Goal: Task Accomplishment & Management: Use online tool/utility

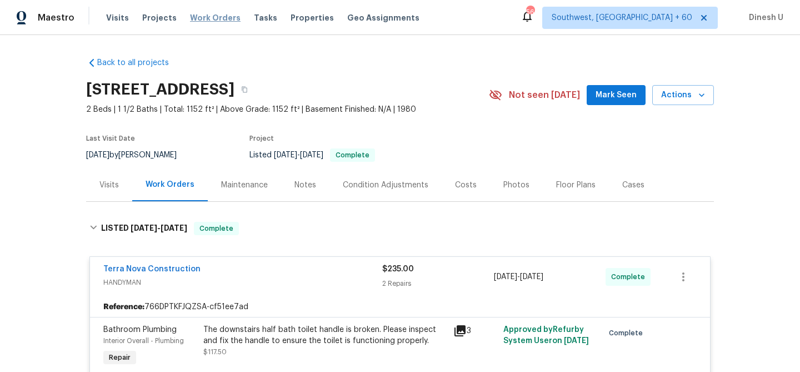
click at [216, 18] on span "Work Orders" at bounding box center [215, 17] width 51 height 11
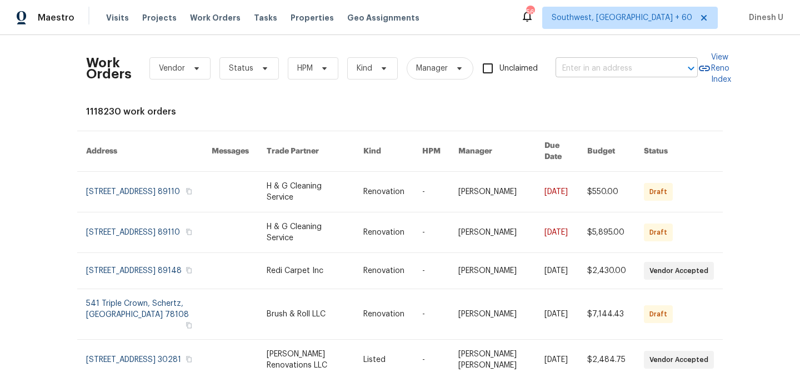
click at [597, 69] on input "text" at bounding box center [611, 68] width 111 height 17
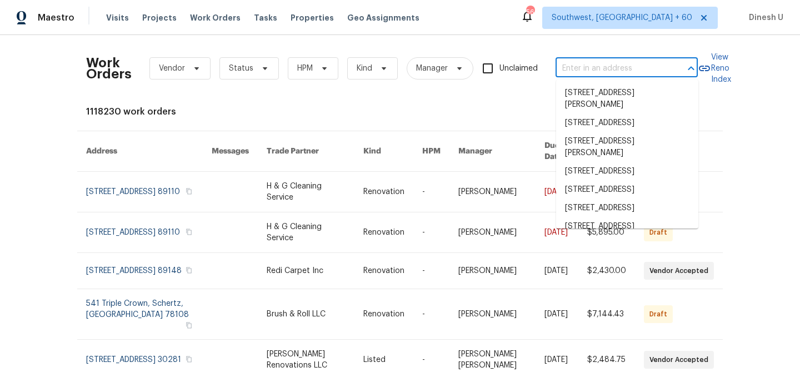
paste input "1933 Sampsell Dr, Grand Prairie, TX 75051"
type input "1933 Sampsell Dr, Grand Prairie, TX 75051"
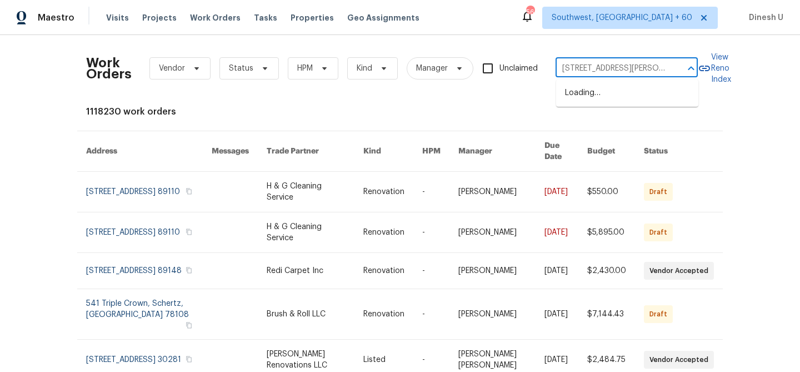
scroll to position [0, 47]
click at [592, 96] on li "1933 Sampsell Dr, Grand Prairie, TX 75051" at bounding box center [627, 99] width 142 height 30
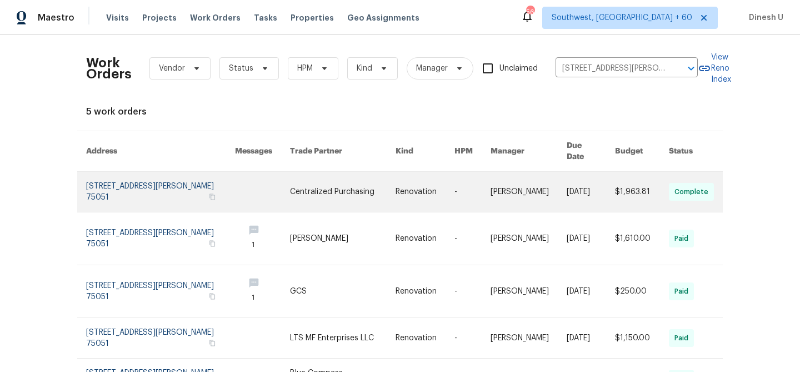
click at [98, 172] on link at bounding box center [160, 192] width 149 height 40
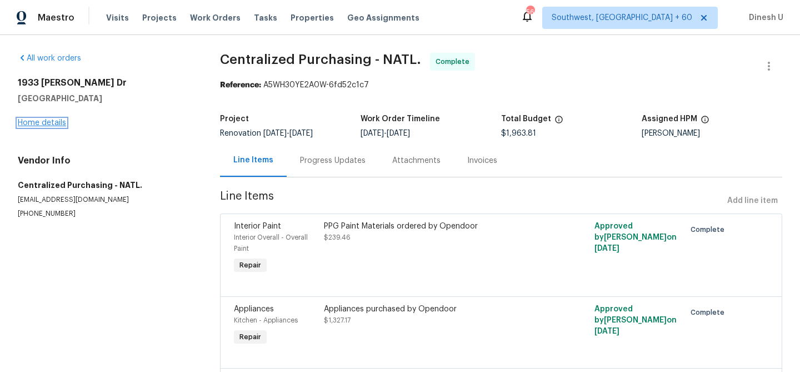
click at [40, 123] on link "Home details" at bounding box center [42, 123] width 48 height 8
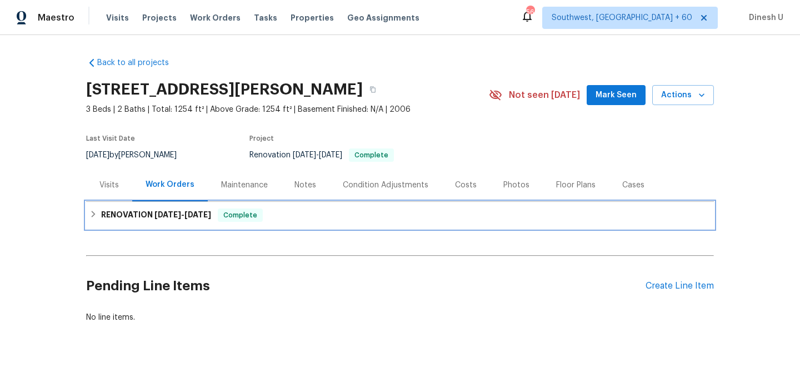
click at [153, 210] on h6 "RENOVATION 8/7/25 - 8/13/25" at bounding box center [156, 214] width 110 height 13
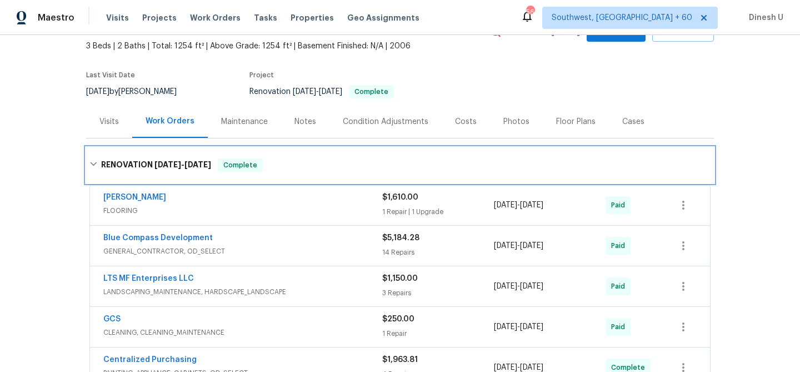
scroll to position [84, 0]
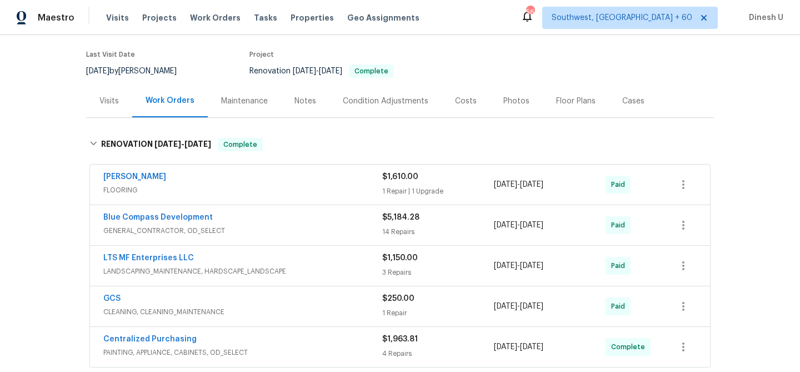
click at [402, 188] on div "1 Repair | 1 Upgrade" at bounding box center [438, 191] width 112 height 11
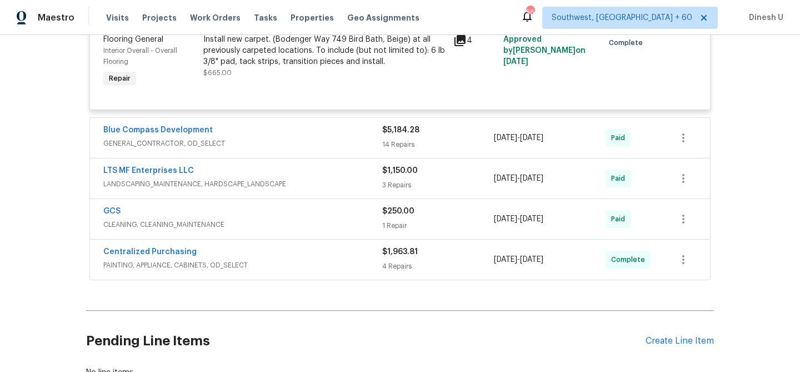
scroll to position [391, 0]
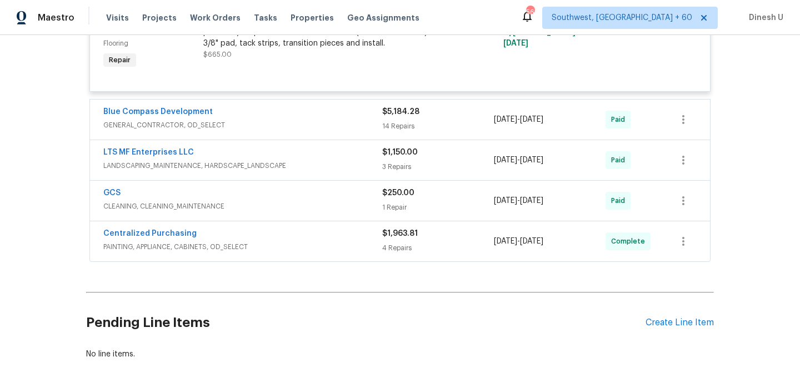
click at [407, 125] on div "14 Repairs" at bounding box center [438, 126] width 112 height 11
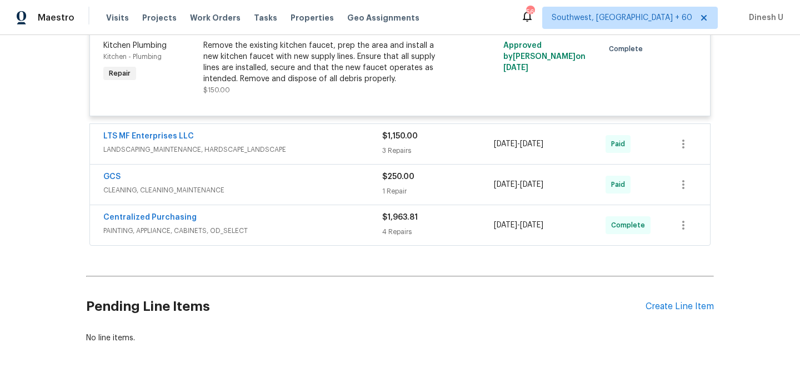
scroll to position [1726, 0]
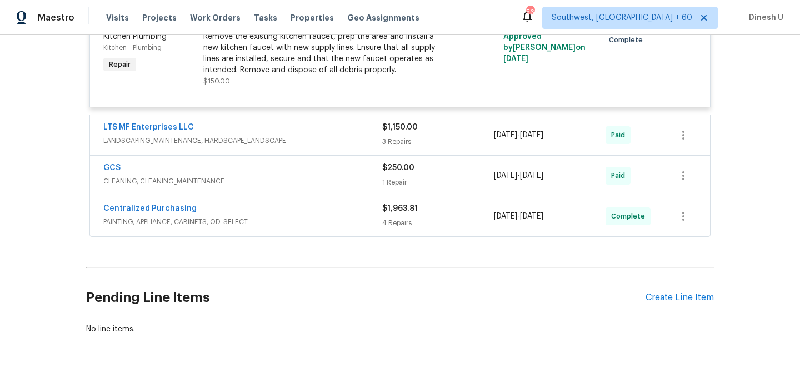
click at [396, 136] on div "3 Repairs" at bounding box center [438, 141] width 112 height 11
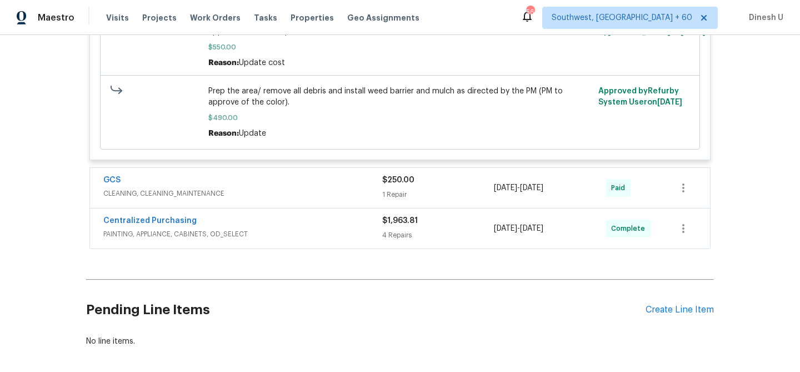
scroll to position [2266, 0]
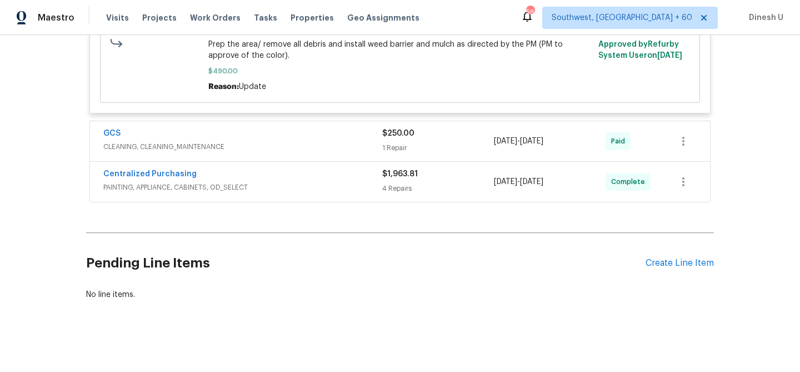
click at [393, 143] on div "1 Repair" at bounding box center [438, 147] width 112 height 11
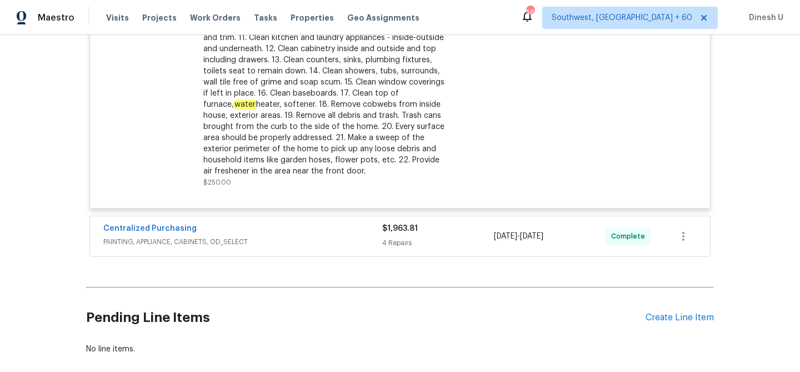
scroll to position [2566, 0]
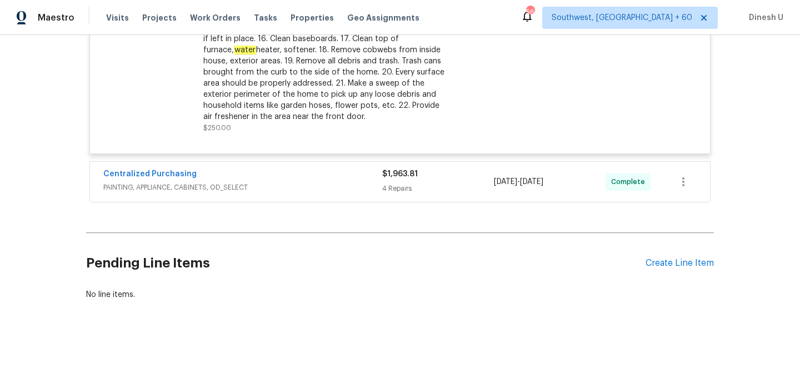
click at [396, 183] on div "4 Repairs" at bounding box center [438, 188] width 112 height 11
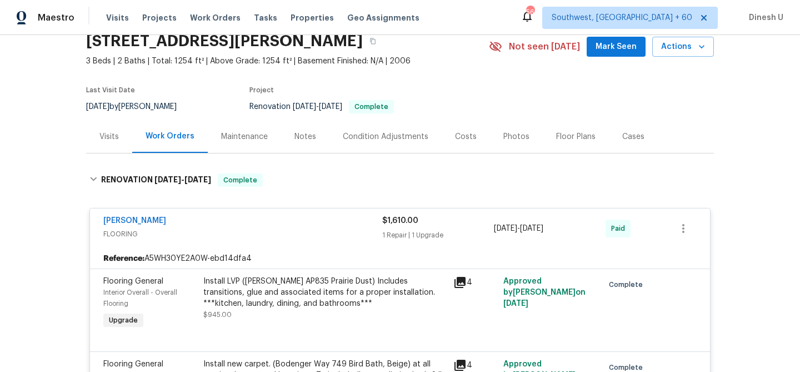
scroll to position [0, 0]
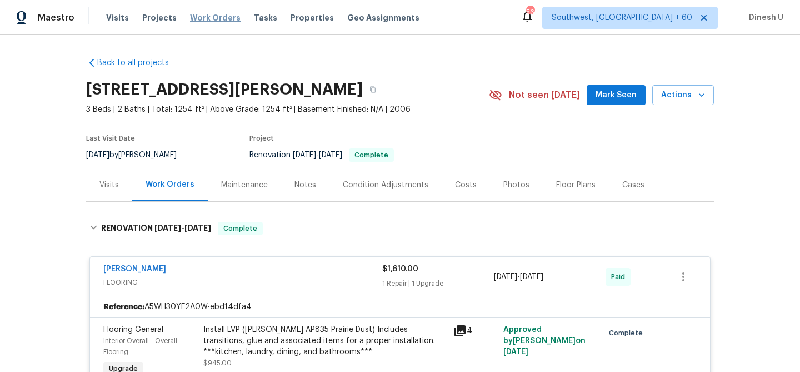
click at [205, 16] on span "Work Orders" at bounding box center [215, 17] width 51 height 11
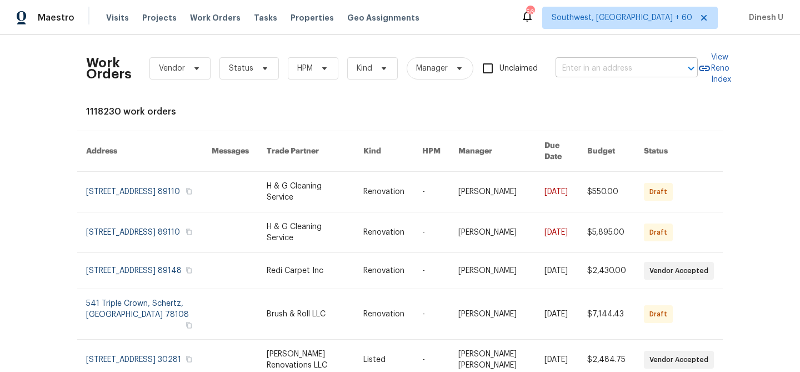
click at [571, 70] on input "text" at bounding box center [611, 68] width 111 height 17
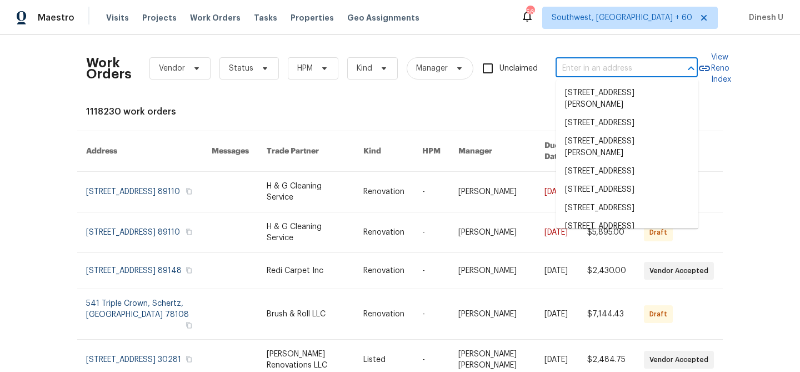
paste input "25038 N 40th Ave, Phoenix, AZ 85083"
type input "25038 N 40th Ave, Phoenix, AZ 85083"
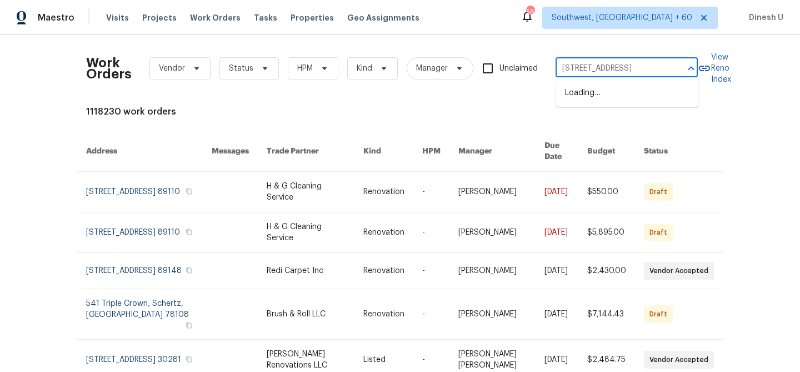
scroll to position [0, 35]
click at [573, 97] on li "25038 N 40th Ave, Phoenix, AZ 85083" at bounding box center [627, 93] width 142 height 18
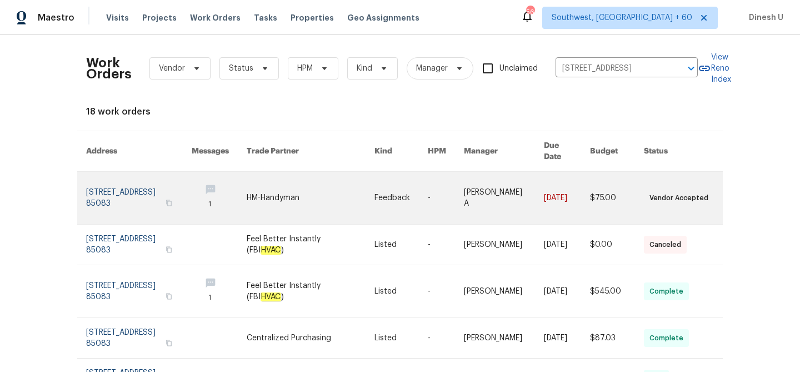
click at [107, 179] on link at bounding box center [139, 198] width 106 height 52
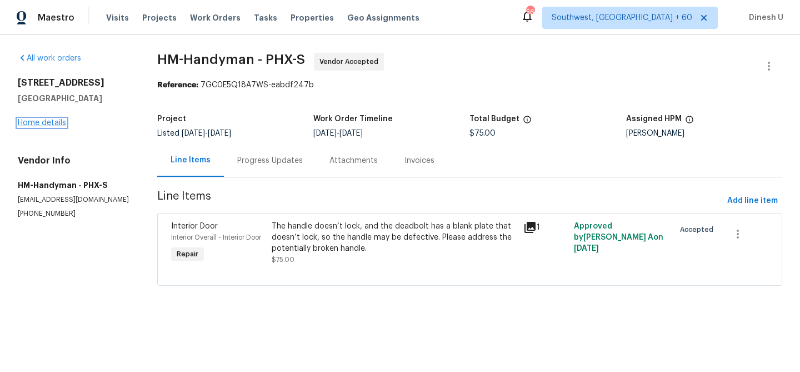
click at [45, 126] on link "Home details" at bounding box center [42, 123] width 48 height 8
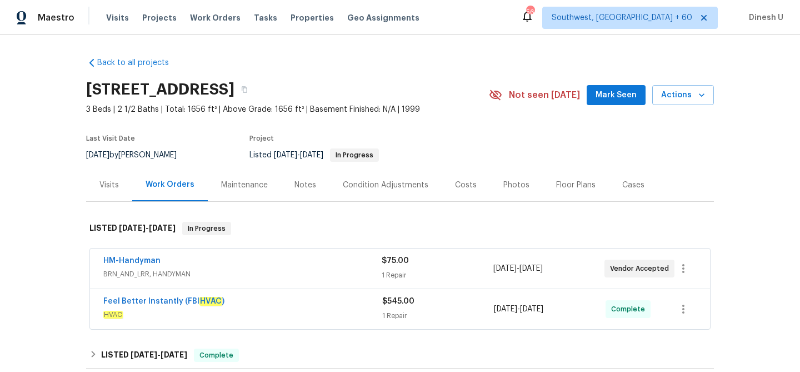
click at [397, 265] on div "$75.00" at bounding box center [437, 260] width 111 height 11
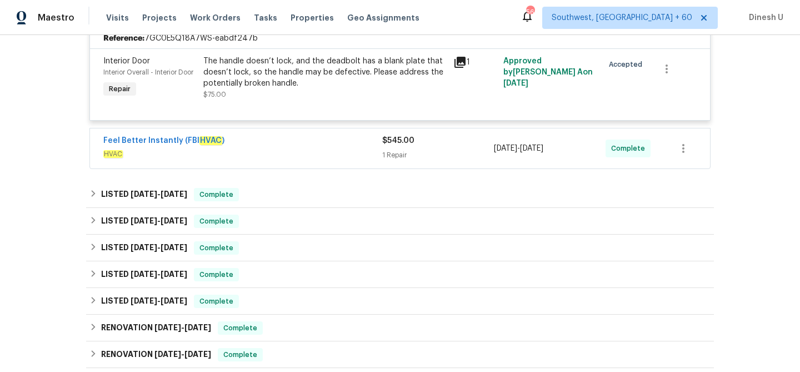
scroll to position [278, 0]
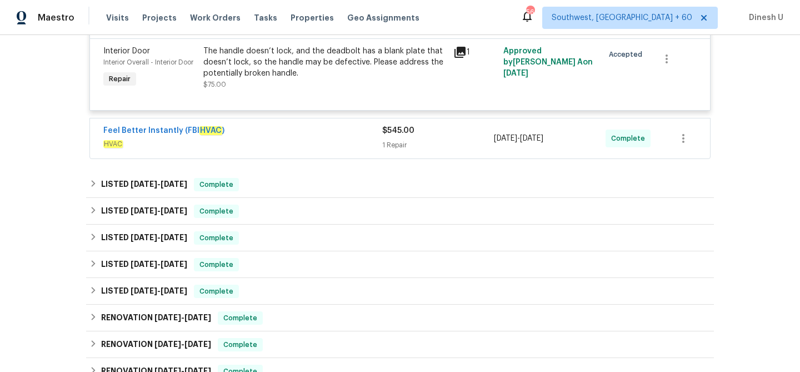
click at [407, 141] on div "1 Repair" at bounding box center [438, 144] width 112 height 11
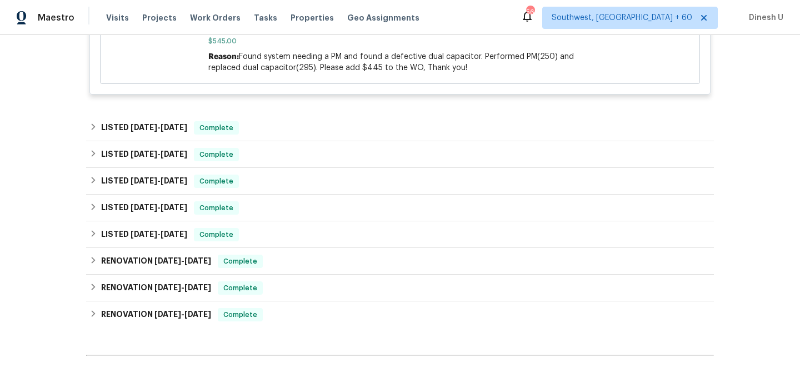
scroll to position [0, 0]
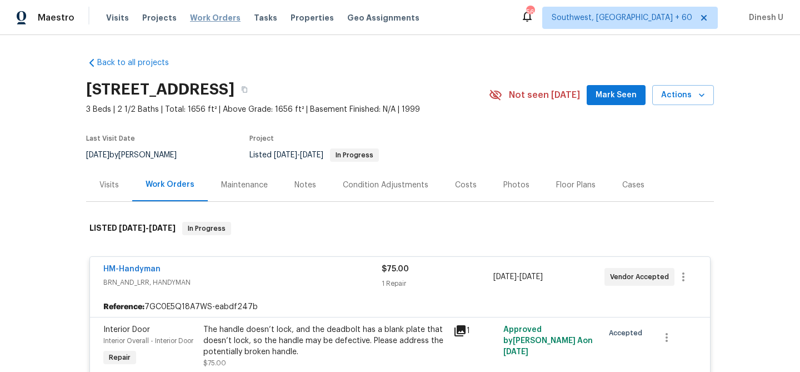
click at [202, 19] on span "Work Orders" at bounding box center [215, 17] width 51 height 11
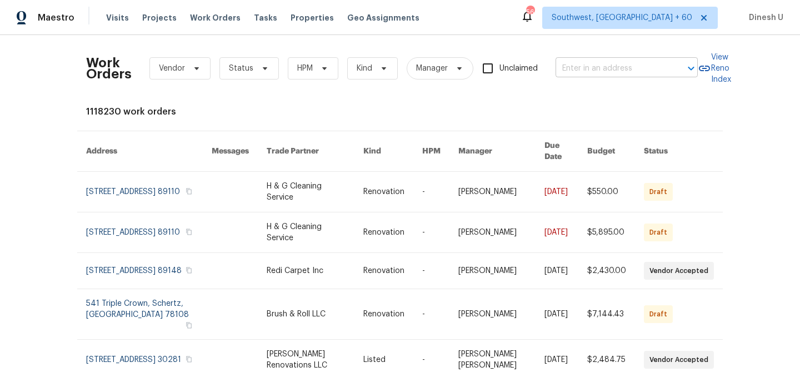
click at [592, 67] on input "text" at bounding box center [611, 68] width 111 height 17
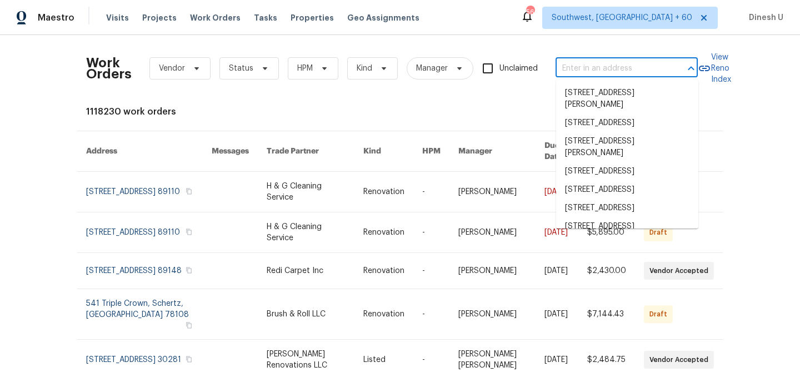
paste input "6617 W Cavedale Dr Phoenix, AZ 85083"
type input "6617 W Cavedale Dr Phoenix, AZ 85083"
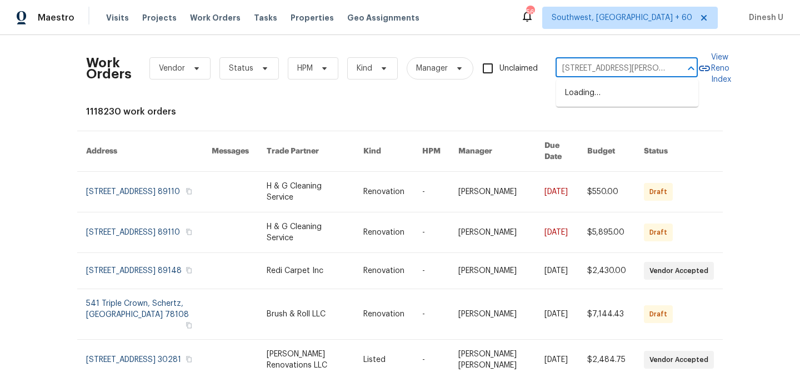
scroll to position [0, 39]
click at [581, 97] on li "6617 W Cavedale Dr, Phoenix, AZ 85083" at bounding box center [627, 93] width 142 height 18
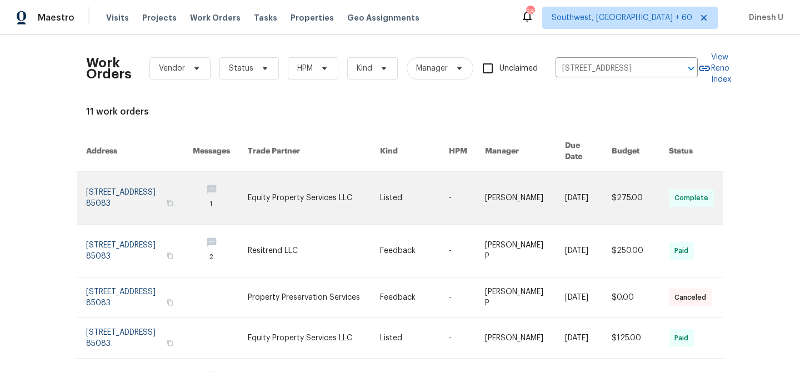
click at [117, 183] on link at bounding box center [139, 198] width 107 height 52
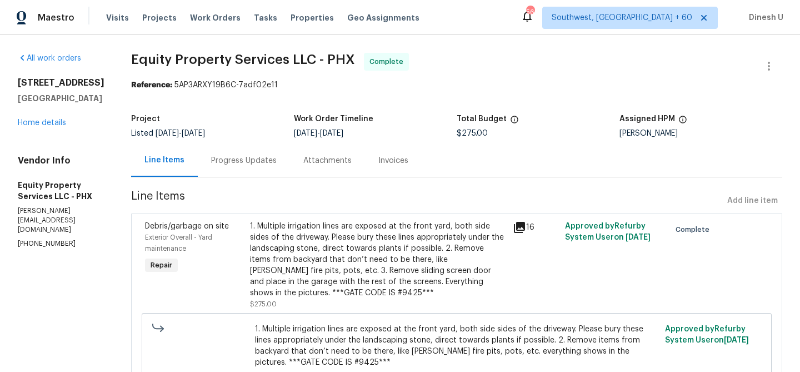
click at [34, 104] on h5 "Phoenix, AZ 85083" at bounding box center [61, 98] width 87 height 11
click at [33, 127] on link "Home details" at bounding box center [42, 123] width 48 height 8
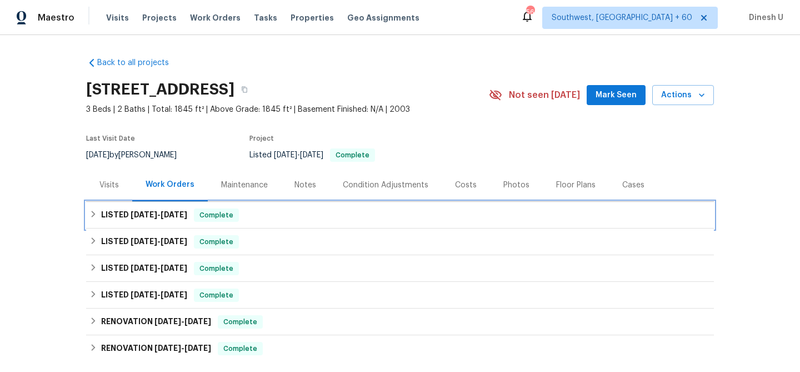
click at [164, 214] on span "9/12/25" at bounding box center [174, 215] width 27 height 8
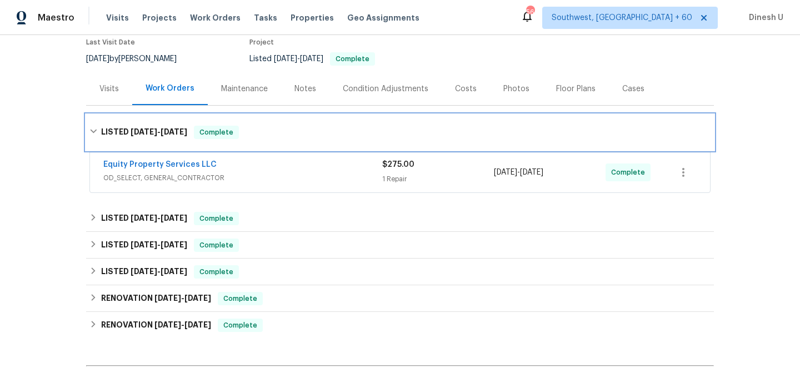
scroll to position [106, 0]
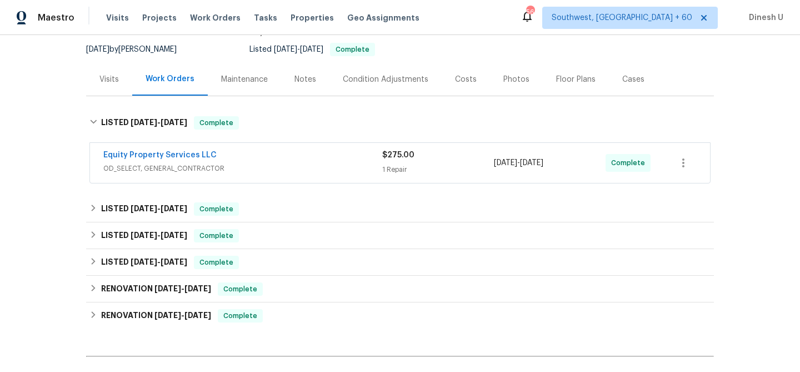
click at [396, 166] on div "1 Repair" at bounding box center [438, 169] width 112 height 11
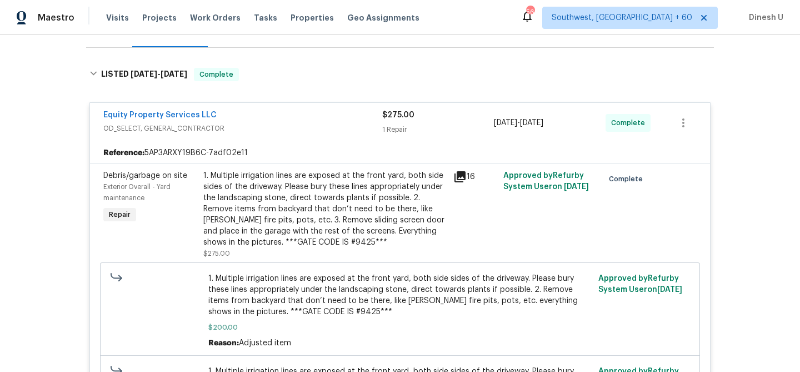
scroll to position [0, 0]
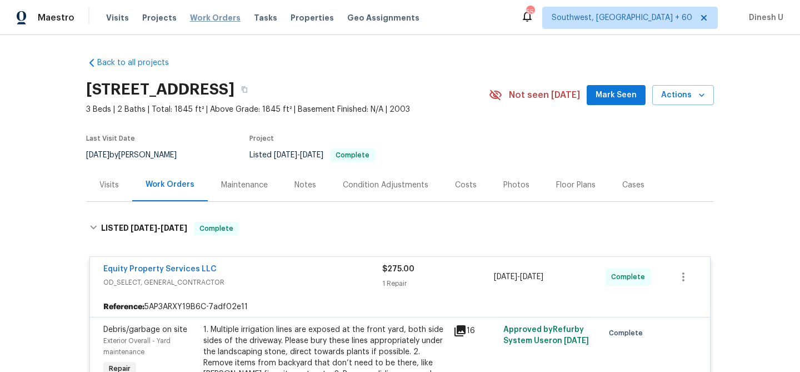
click at [198, 16] on span "Work Orders" at bounding box center [215, 17] width 51 height 11
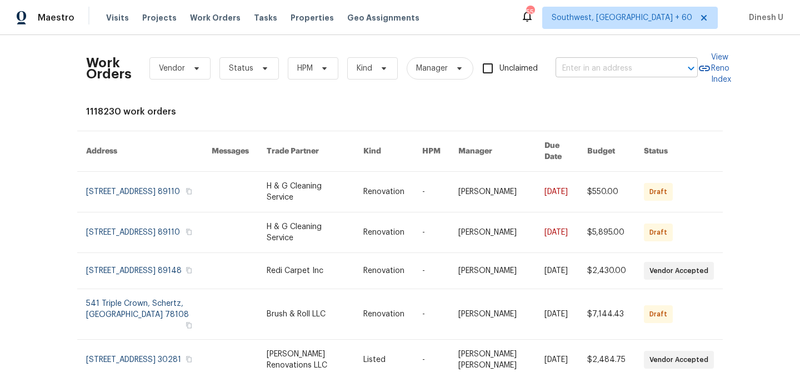
click at [627, 65] on input "text" at bounding box center [611, 68] width 111 height 17
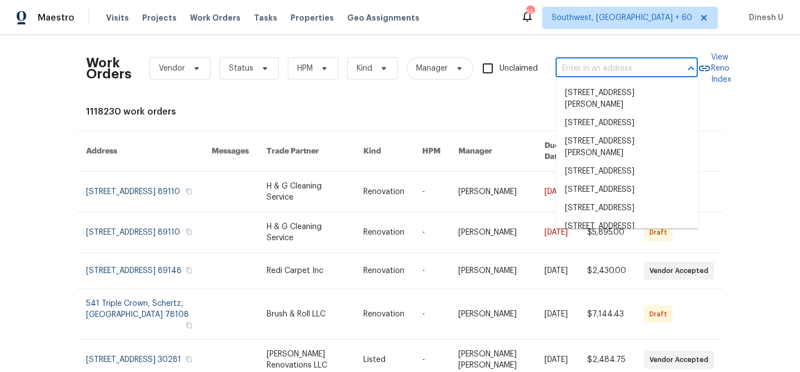
paste input "1100 Walter Clark Dr, Hillsborough, NC 27278"
type input "1100 Walter Clark Dr, Hillsborough, NC 27278"
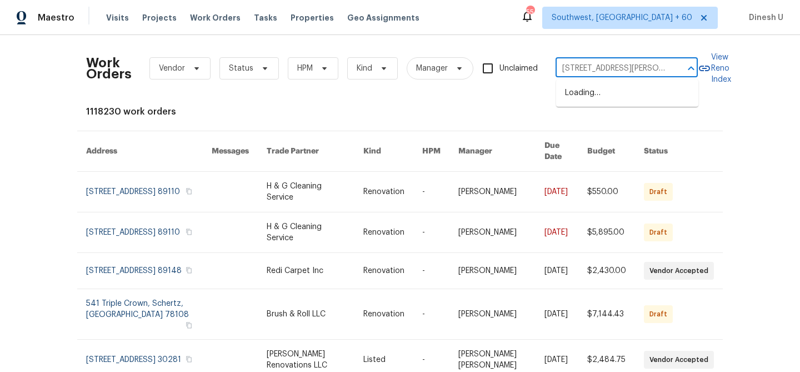
scroll to position [0, 58]
click at [590, 97] on li "1100 Walter Clark Dr, Hillsborough, NC 27278" at bounding box center [627, 99] width 142 height 30
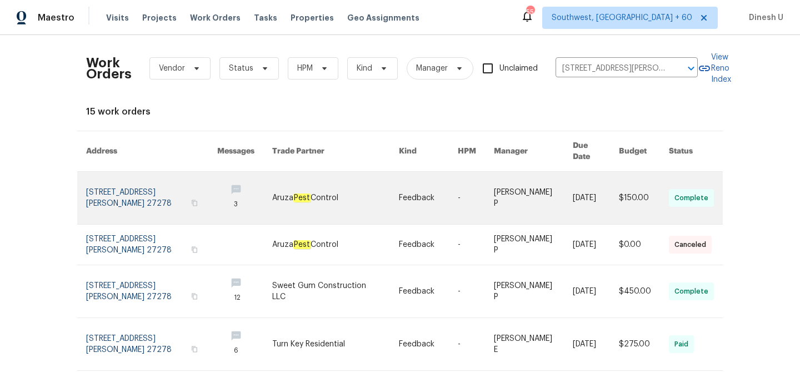
click at [111, 175] on link at bounding box center [151, 198] width 131 height 52
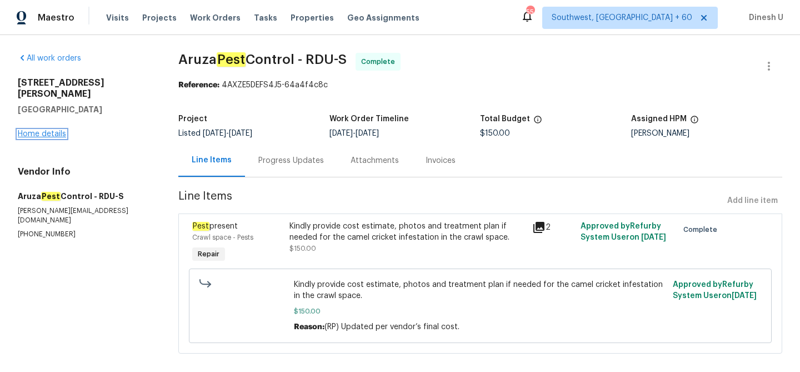
click at [37, 130] on link "Home details" at bounding box center [42, 134] width 48 height 8
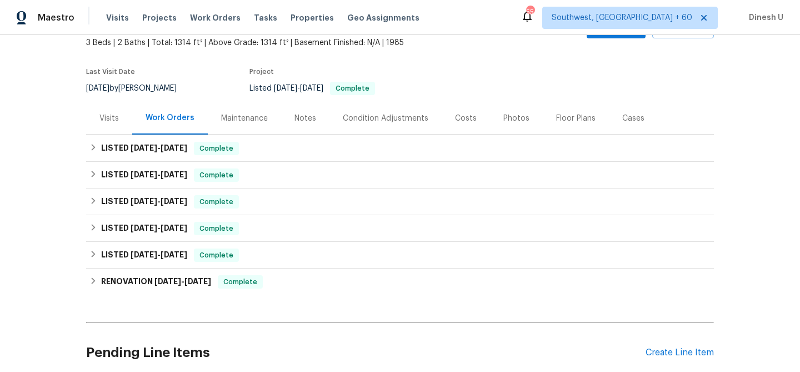
scroll to position [78, 0]
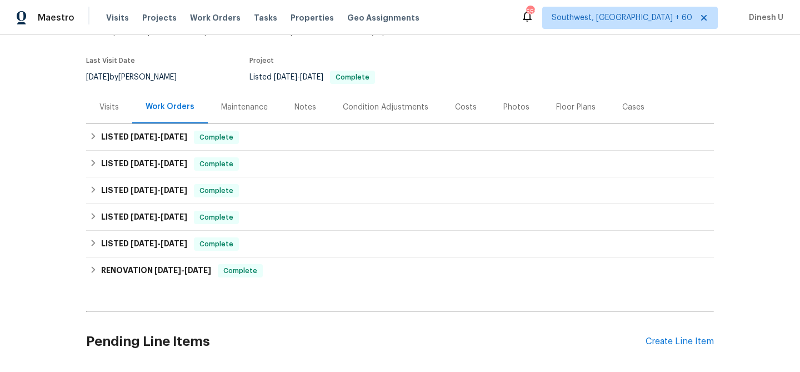
click at [137, 131] on h6 "LISTED 8/18/25 - 9/9/25" at bounding box center [144, 137] width 86 height 13
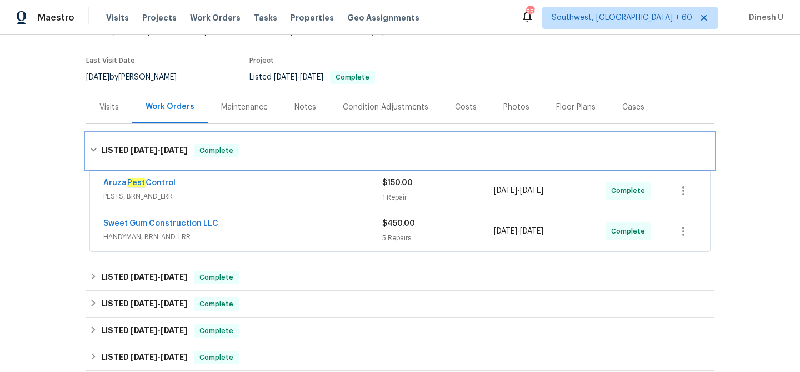
scroll to position [149, 0]
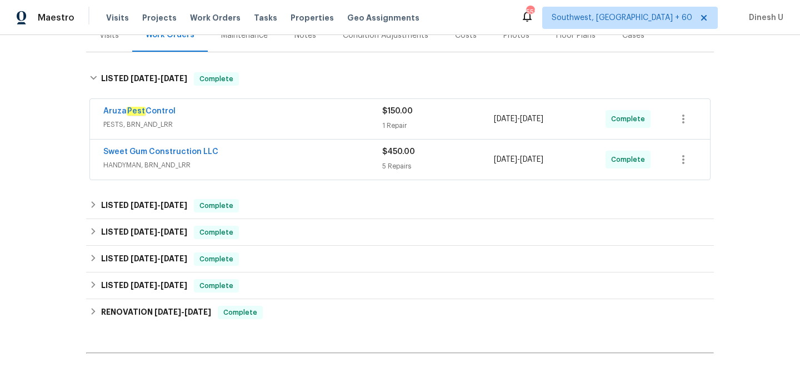
click at [385, 124] on div "1 Repair" at bounding box center [438, 125] width 112 height 11
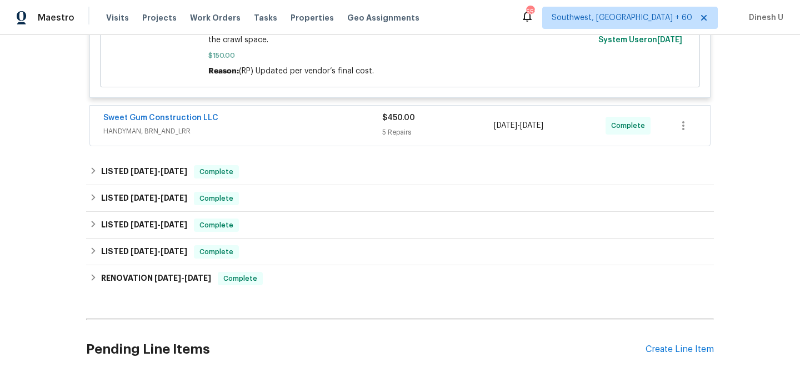
scroll to position [386, 0]
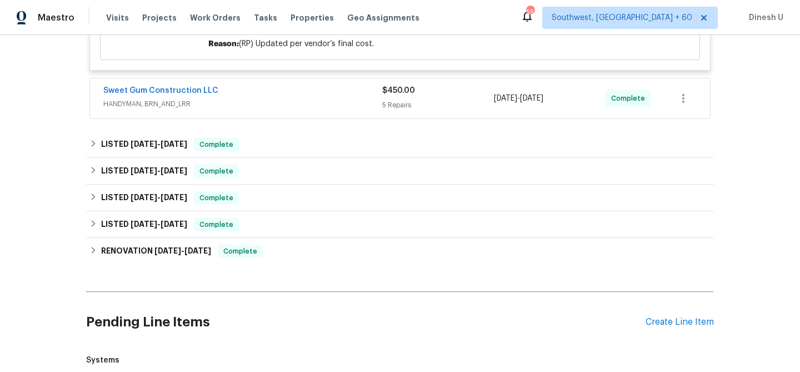
click at [387, 110] on div "5 Repairs" at bounding box center [438, 104] width 112 height 11
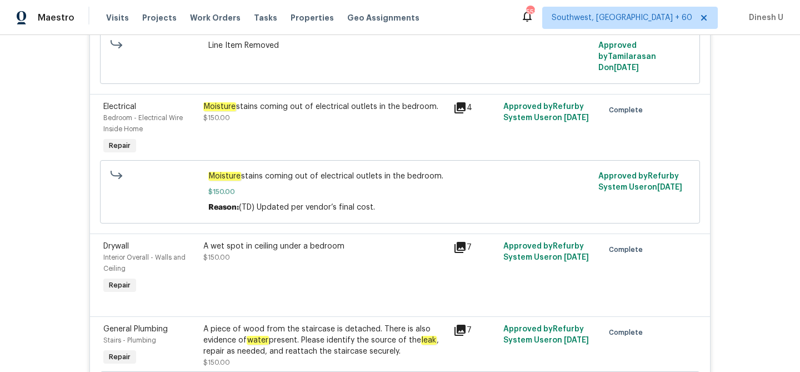
scroll to position [667, 0]
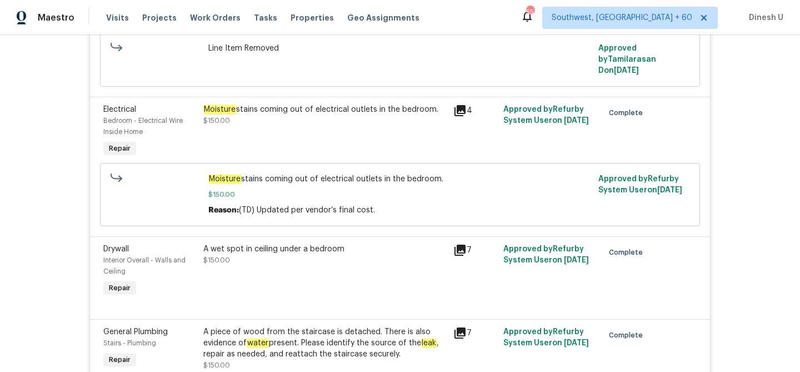
click at [460, 105] on icon at bounding box center [460, 110] width 11 height 11
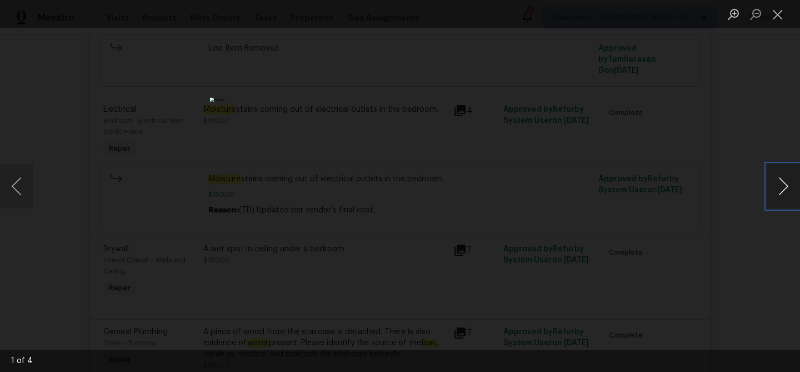
click at [780, 188] on button "Next image" at bounding box center [783, 186] width 33 height 44
click at [780, 14] on button "Close lightbox" at bounding box center [778, 13] width 22 height 19
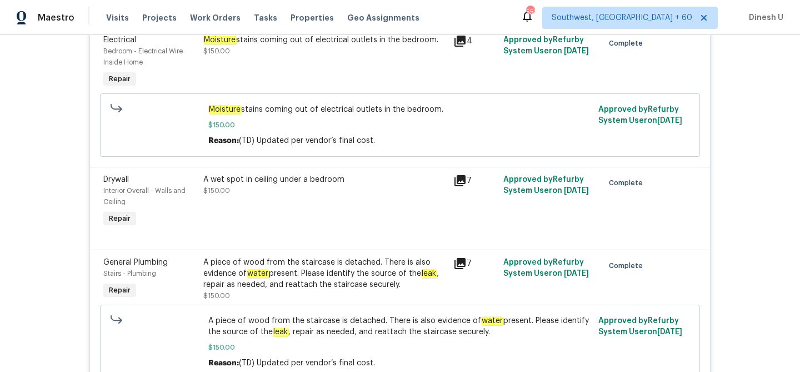
scroll to position [753, 0]
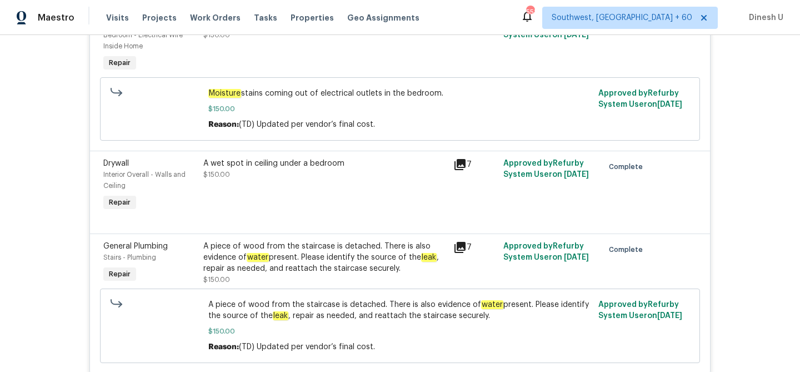
click at [462, 159] on icon at bounding box center [460, 164] width 11 height 11
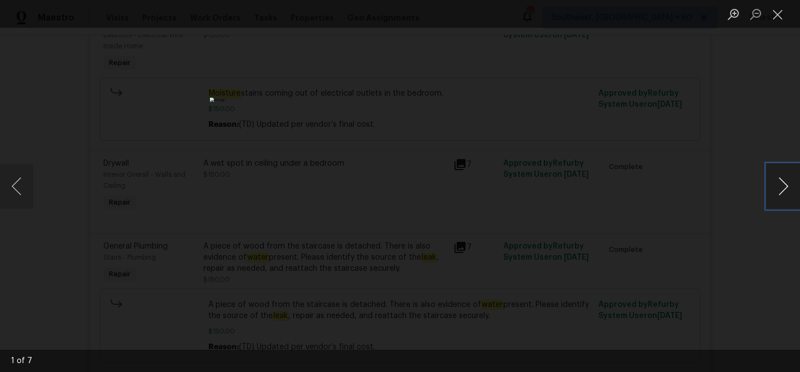
click at [778, 182] on button "Next image" at bounding box center [783, 186] width 33 height 44
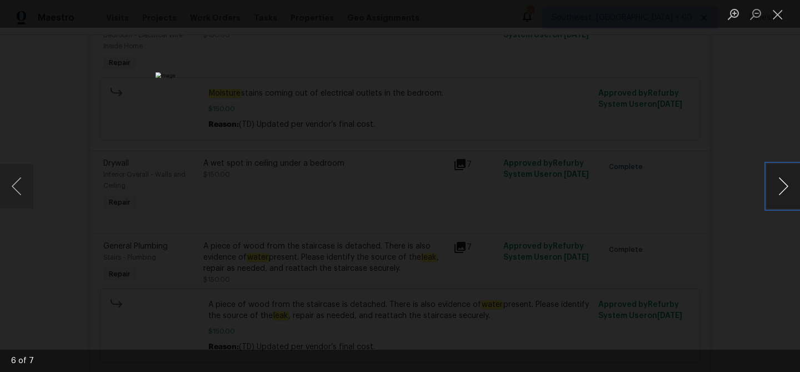
click at [778, 182] on button "Next image" at bounding box center [783, 186] width 33 height 44
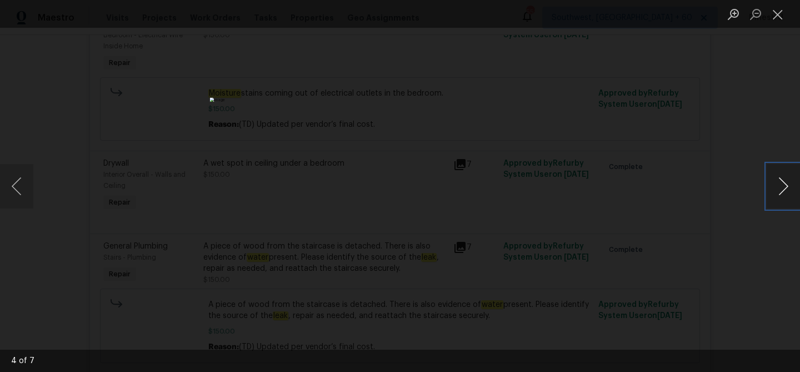
click at [778, 182] on button "Next image" at bounding box center [783, 186] width 33 height 44
click at [781, 12] on button "Close lightbox" at bounding box center [778, 13] width 22 height 19
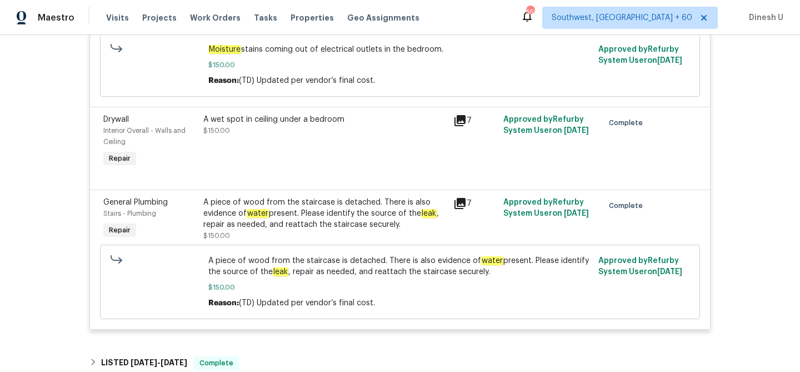
scroll to position [793, 0]
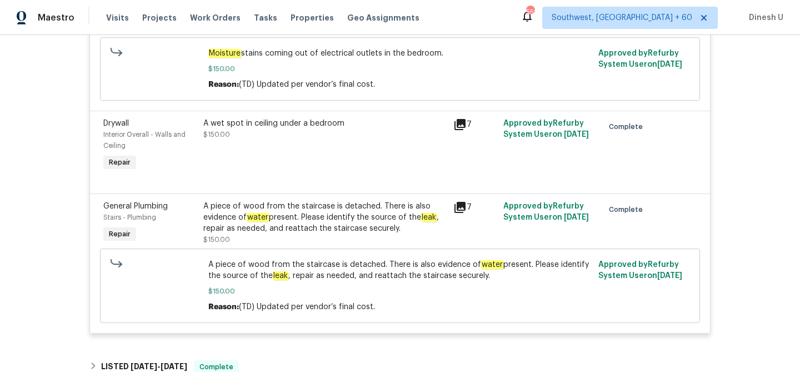
click at [453, 118] on icon at bounding box center [459, 124] width 13 height 13
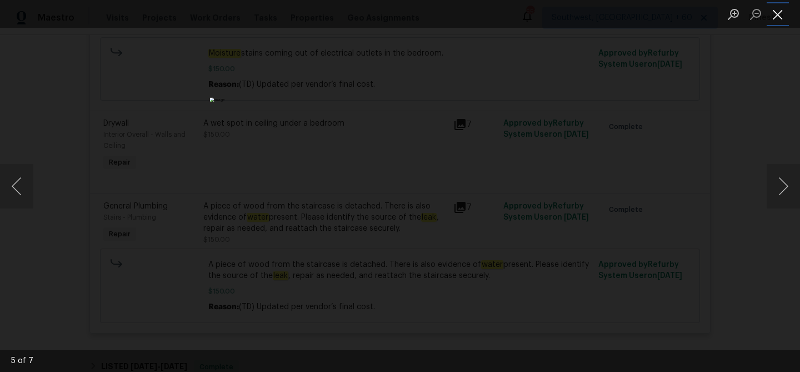
click at [774, 11] on button "Close lightbox" at bounding box center [778, 13] width 22 height 19
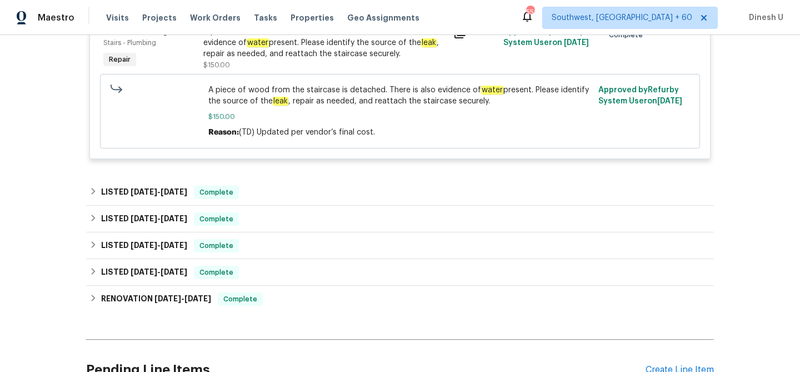
scroll to position [1002, 0]
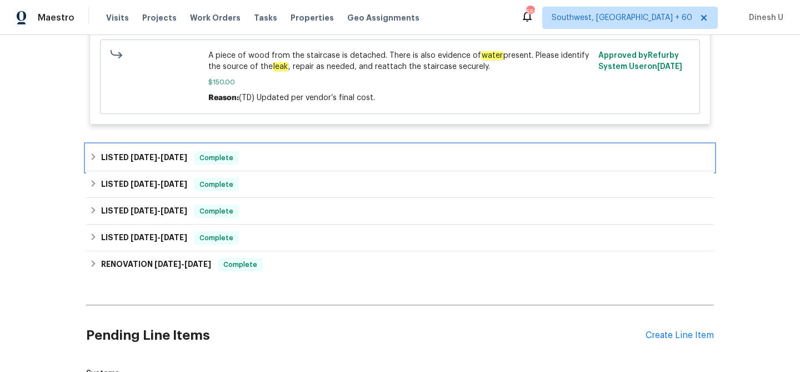
click at [144, 153] on span "5/4/25" at bounding box center [144, 157] width 27 height 8
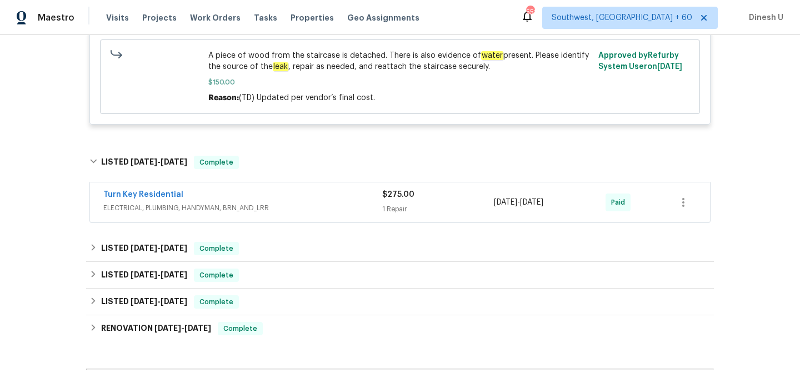
click at [406, 207] on div "$275.00 1 Repair" at bounding box center [438, 202] width 112 height 27
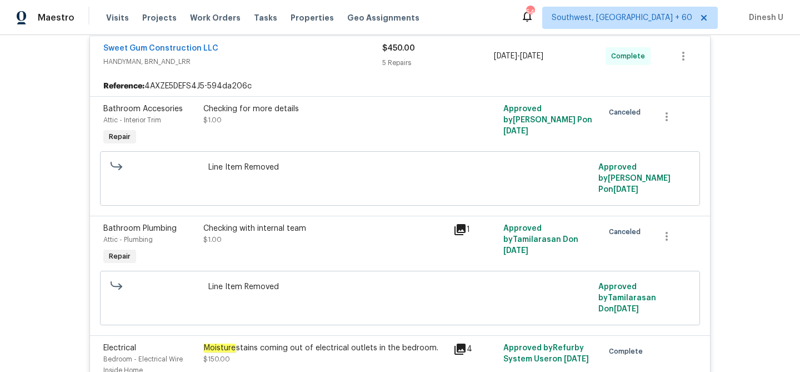
scroll to position [0, 0]
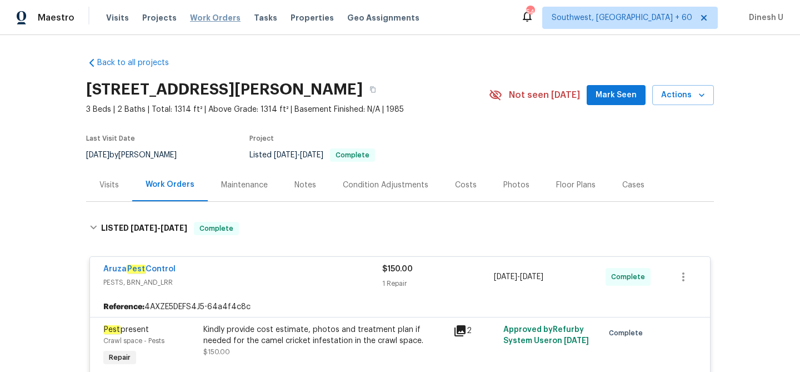
click at [205, 14] on span "Work Orders" at bounding box center [215, 17] width 51 height 11
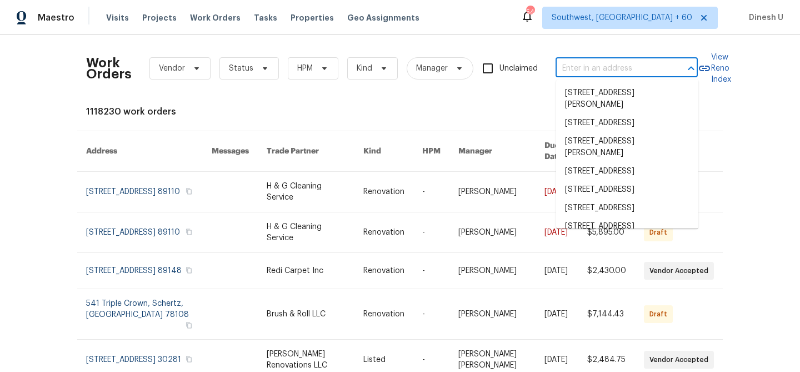
click at [607, 70] on input "text" at bounding box center [611, 68] width 111 height 17
paste input "1571 Mission Springs Dr, Katy, TX 77450"
type input "1571 Mission Springs Dr, Katy, TX 77450"
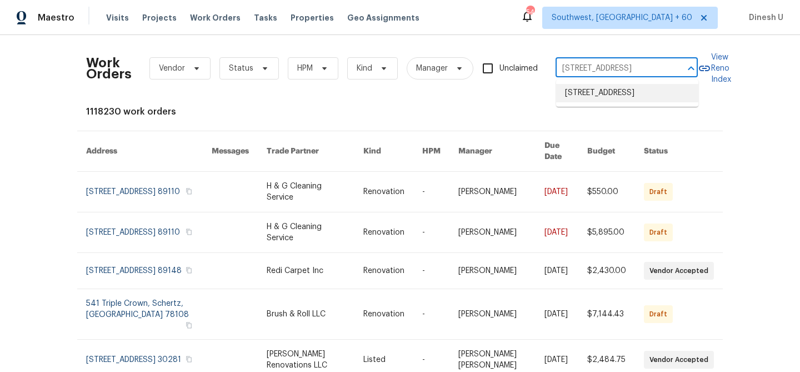
click at [591, 94] on li "1571 Mission Springs Dr, Katy, TX 77450" at bounding box center [627, 93] width 142 height 18
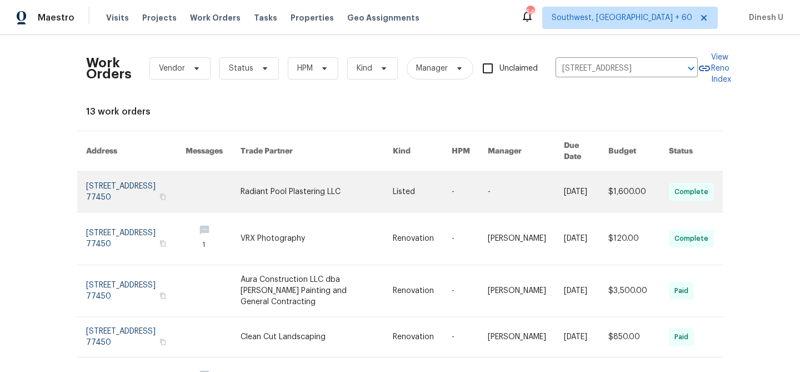
click at [107, 176] on link at bounding box center [135, 192] width 99 height 40
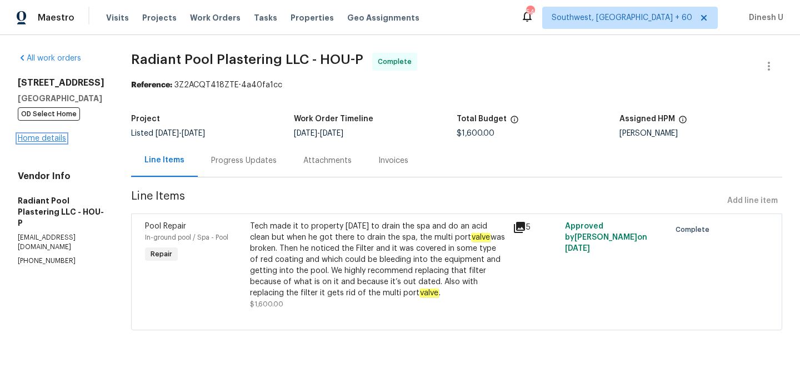
click at [31, 134] on link "Home details" at bounding box center [42, 138] width 48 height 8
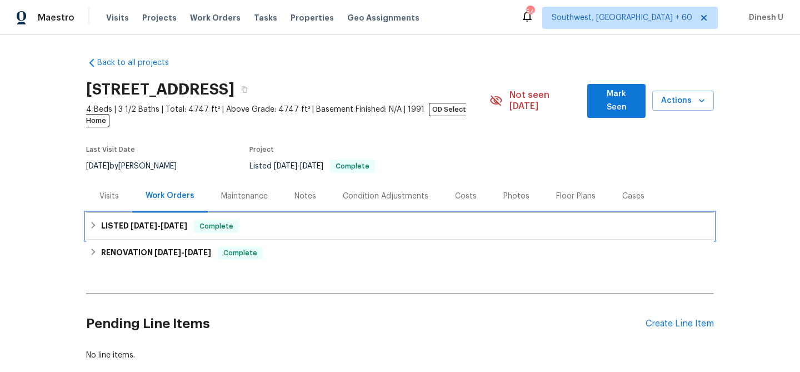
click at [158, 219] on h6 "LISTED 8/30/25 - 9/2/25" at bounding box center [144, 225] width 86 height 13
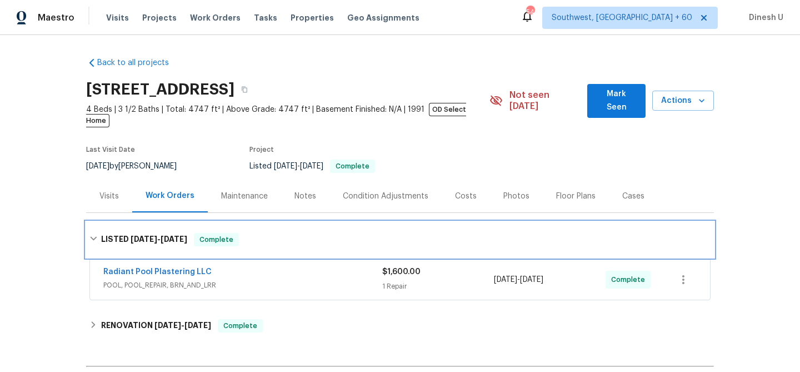
scroll to position [77, 0]
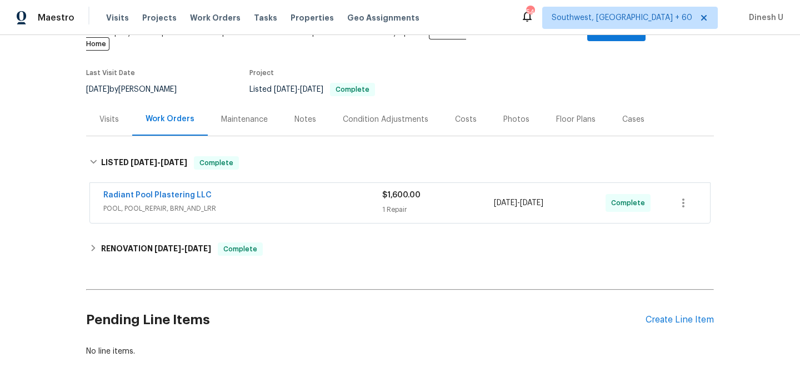
click at [395, 204] on div "1 Repair" at bounding box center [438, 209] width 112 height 11
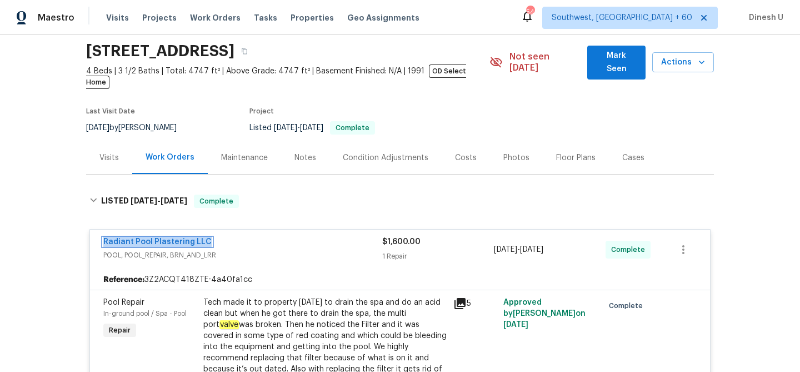
scroll to position [0, 0]
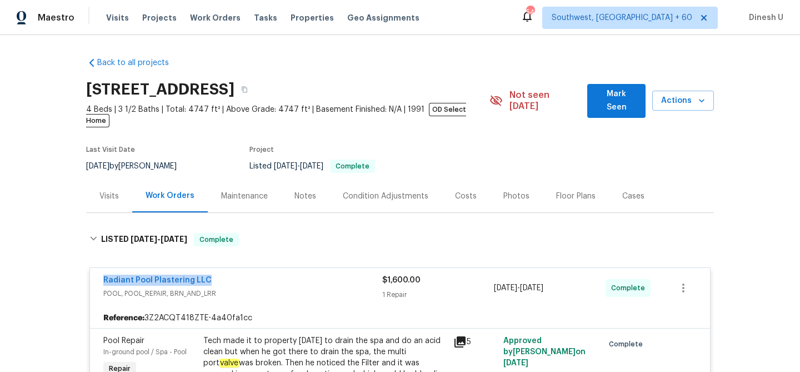
click at [172, 190] on div "Work Orders" at bounding box center [170, 195] width 49 height 11
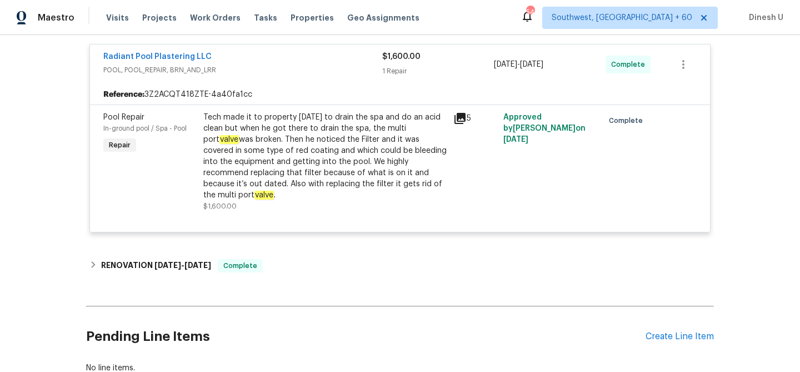
scroll to position [208, 0]
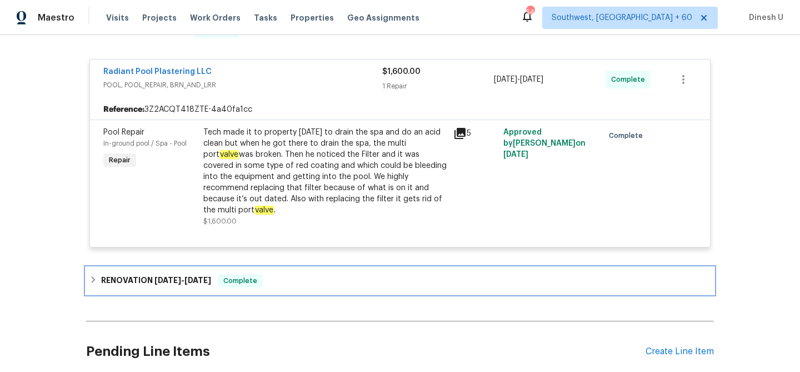
click at [141, 267] on div "RENOVATION 5/6/25 - 9/8/25 Complete" at bounding box center [400, 280] width 628 height 27
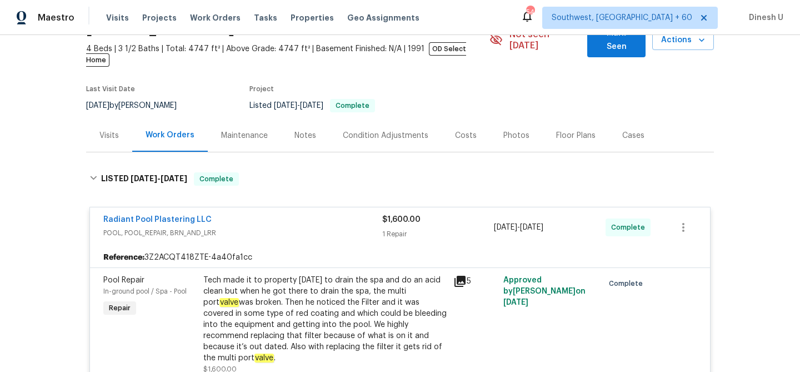
scroll to position [0, 0]
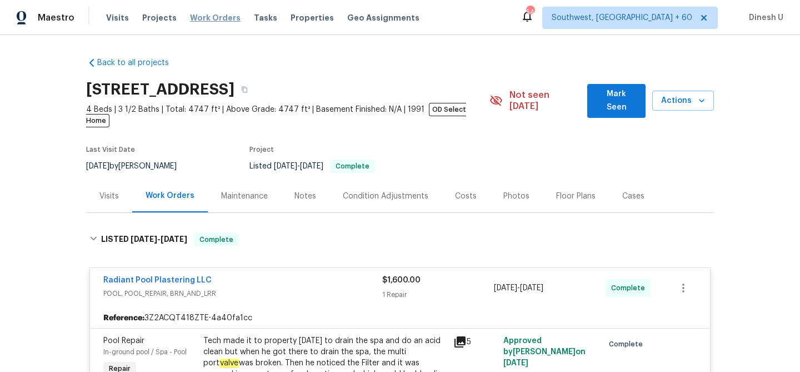
click at [199, 21] on span "Work Orders" at bounding box center [215, 17] width 51 height 11
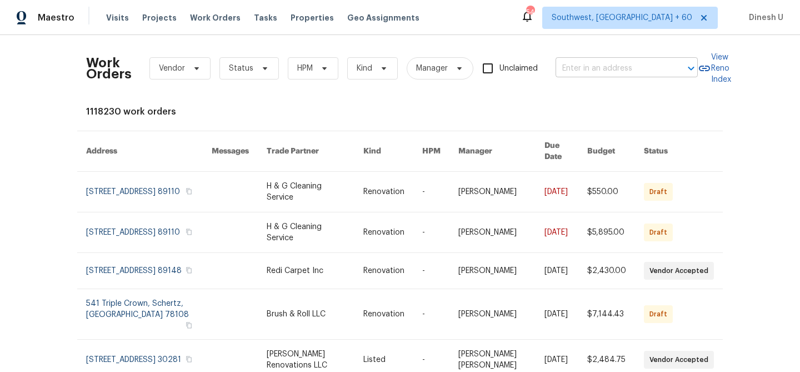
click at [607, 76] on input "text" at bounding box center [611, 68] width 111 height 17
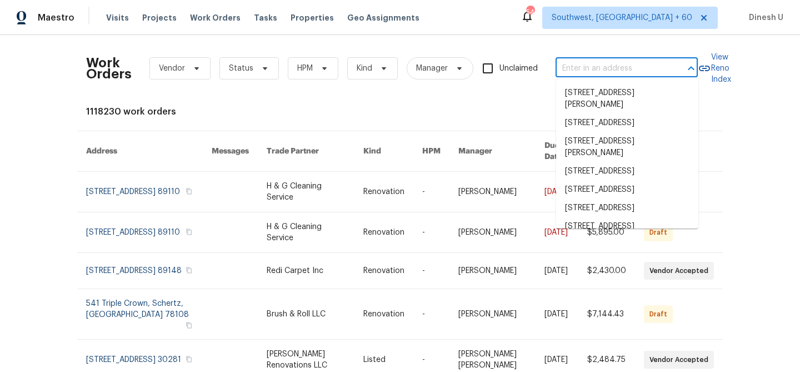
paste input "[STREET_ADDRESS]"
type input "[STREET_ADDRESS]"
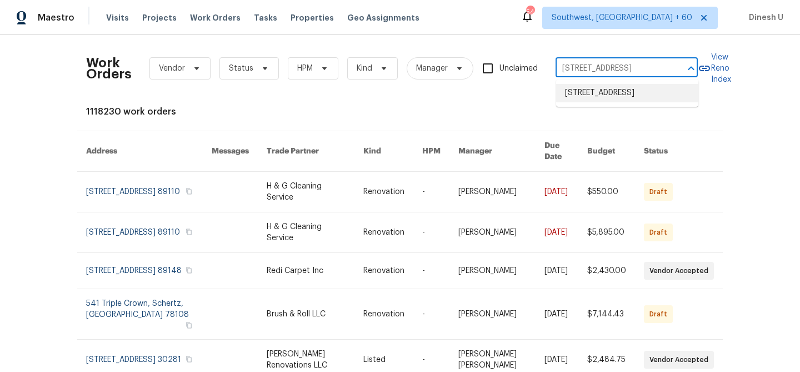
click at [577, 97] on li "[STREET_ADDRESS]" at bounding box center [627, 93] width 142 height 18
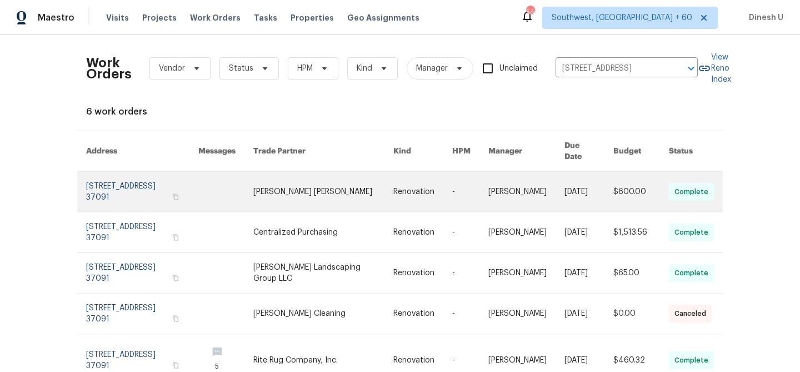
click at [119, 183] on link at bounding box center [142, 192] width 112 height 40
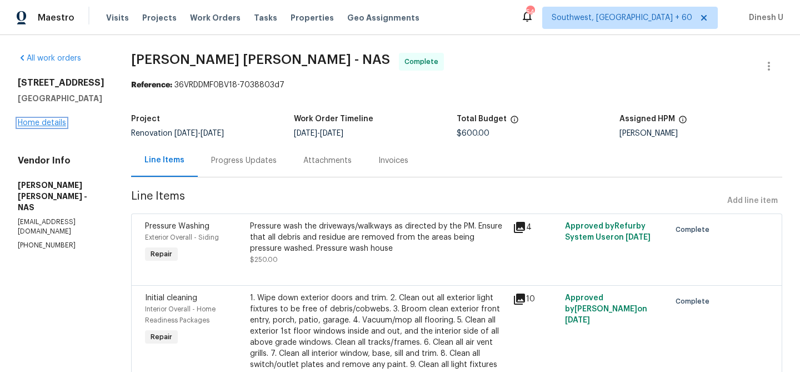
click at [36, 123] on link "Home details" at bounding box center [42, 123] width 48 height 8
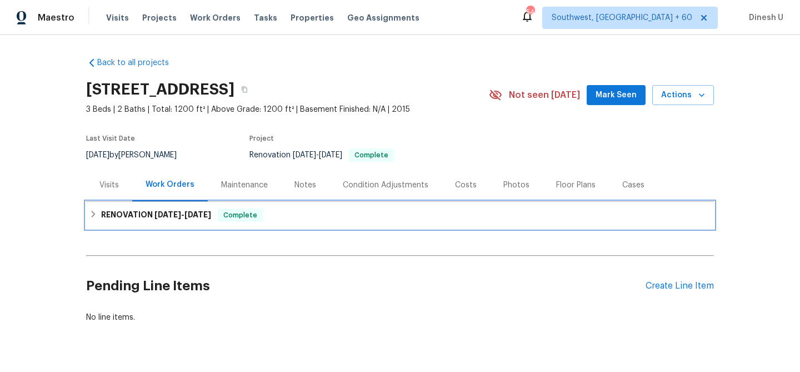
click at [184, 211] on span "8/25/25 - 9/1/25" at bounding box center [182, 215] width 57 height 8
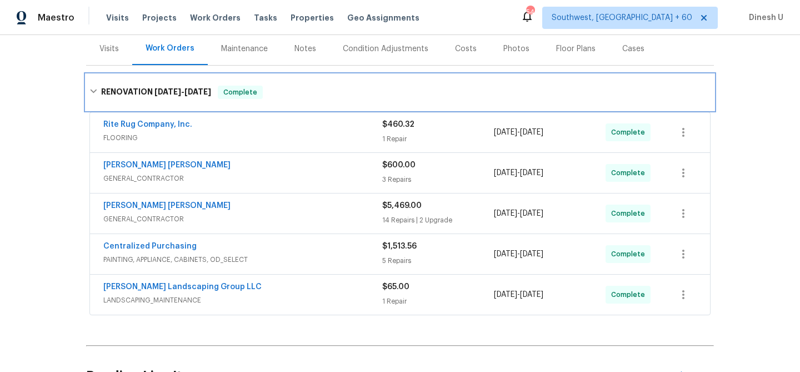
scroll to position [168, 0]
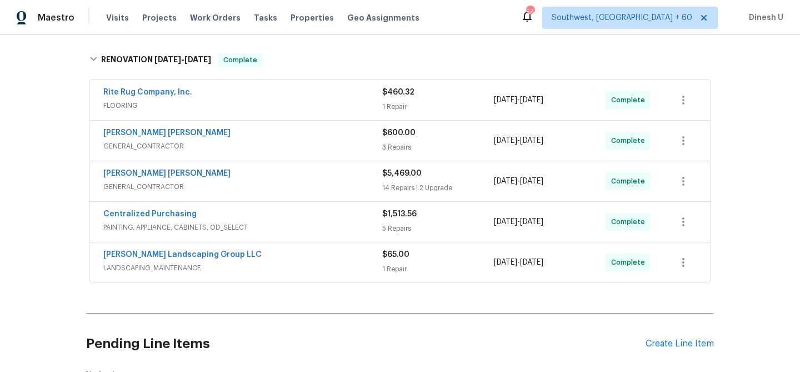
click at [397, 97] on div "$460.32" at bounding box center [438, 92] width 112 height 11
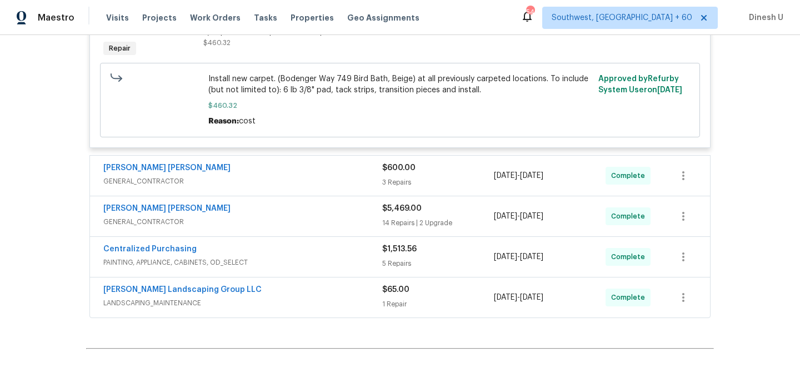
scroll to position [356, 0]
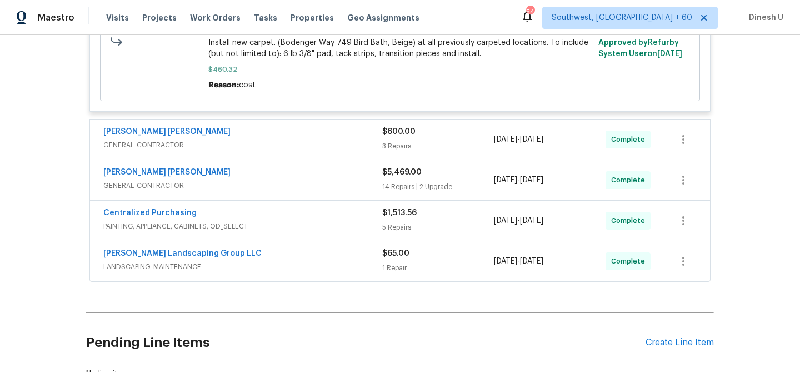
click at [380, 141] on span "GENERAL_CONTRACTOR" at bounding box center [242, 144] width 279 height 11
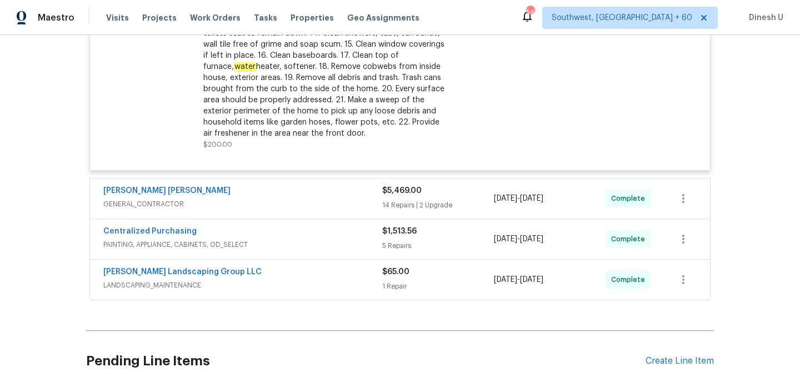
scroll to position [785, 0]
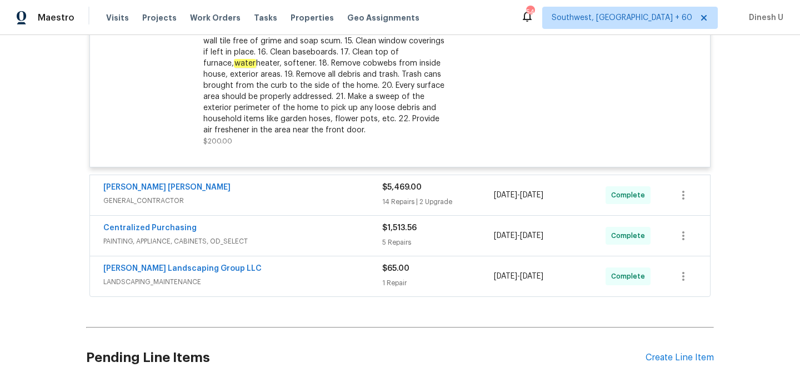
click at [416, 206] on div "14 Repairs | 2 Upgrade" at bounding box center [438, 201] width 112 height 11
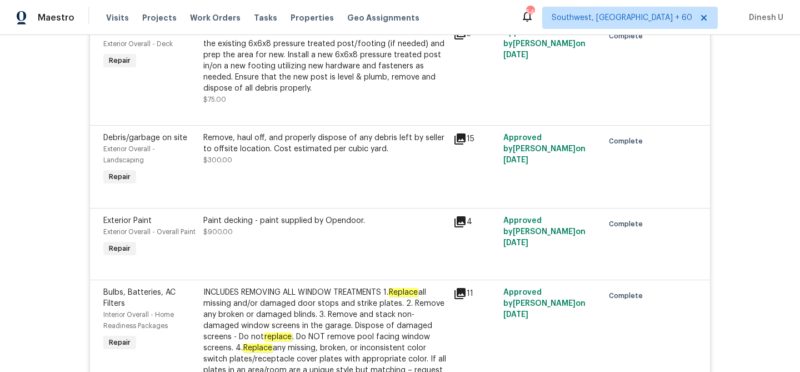
scroll to position [1203, 0]
click at [458, 39] on icon at bounding box center [460, 33] width 11 height 11
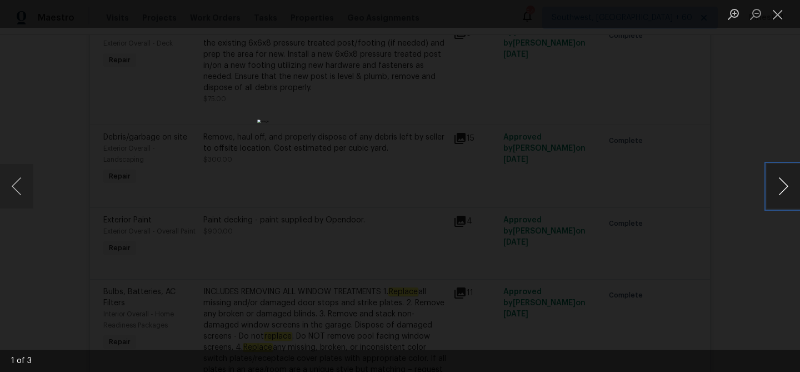
click at [777, 178] on button "Next image" at bounding box center [783, 186] width 33 height 44
click at [778, 18] on button "Close lightbox" at bounding box center [778, 13] width 22 height 19
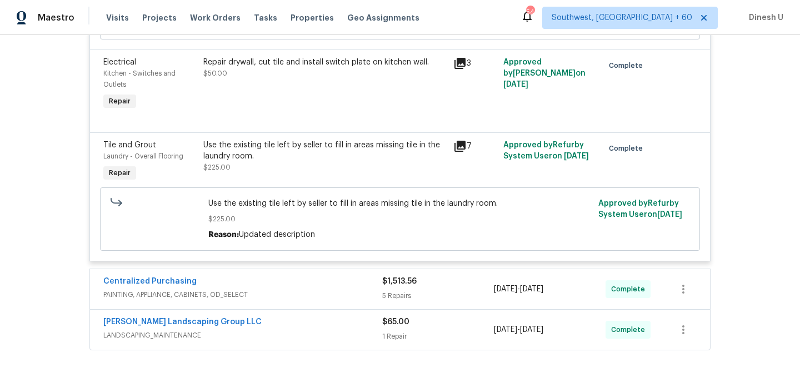
scroll to position [2441, 0]
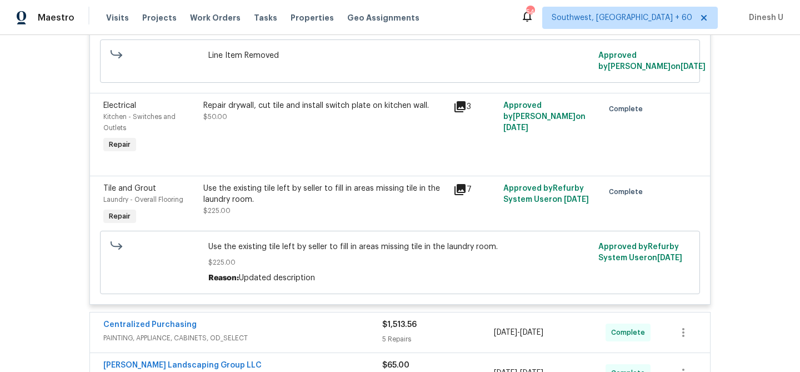
click at [463, 113] on icon at bounding box center [459, 106] width 13 height 13
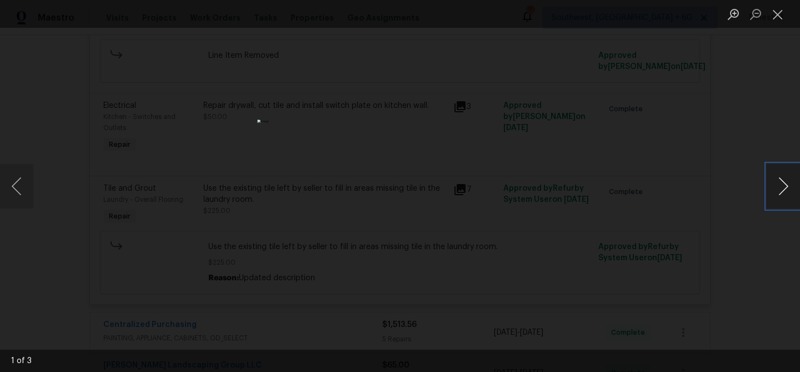
click at [784, 183] on button "Next image" at bounding box center [783, 186] width 33 height 44
click at [776, 13] on button "Close lightbox" at bounding box center [778, 13] width 22 height 19
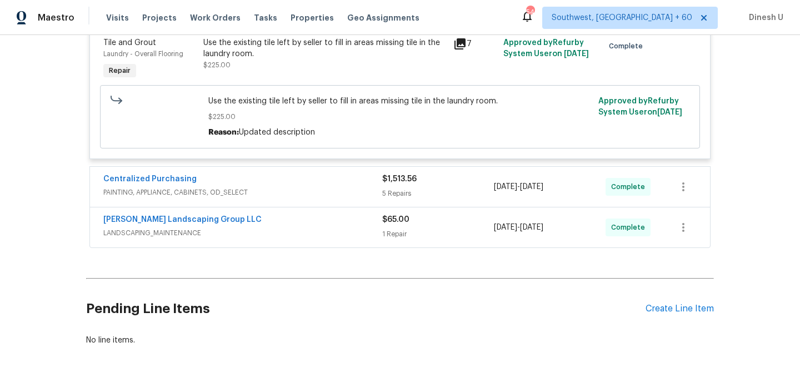
scroll to position [2584, 0]
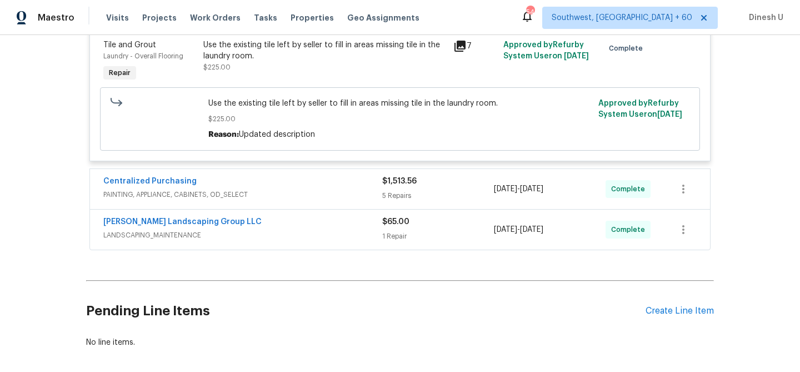
click at [459, 52] on icon at bounding box center [460, 46] width 11 height 11
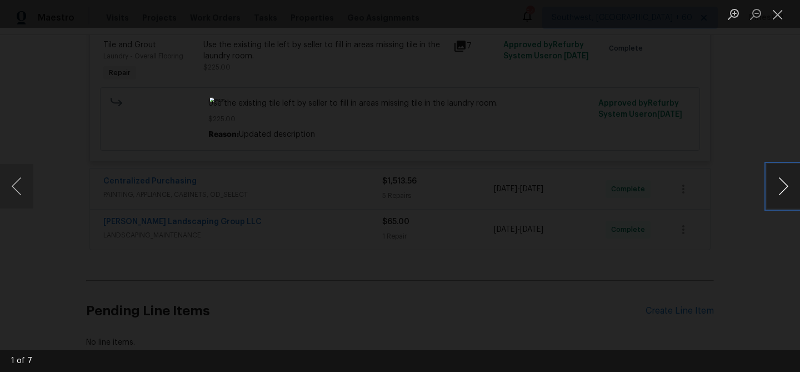
click at [785, 181] on button "Next image" at bounding box center [783, 186] width 33 height 44
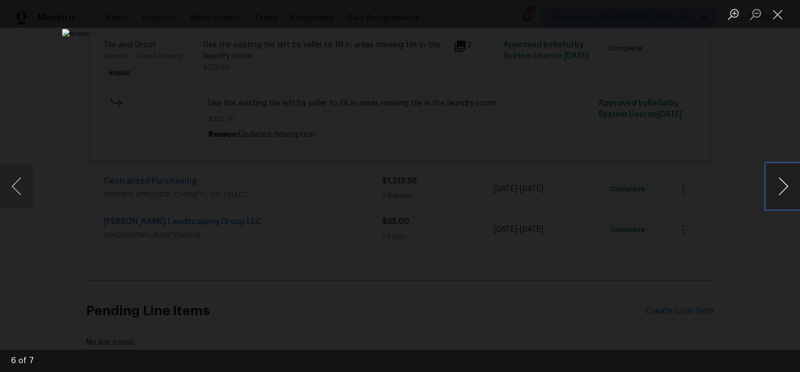
click at [785, 181] on button "Next image" at bounding box center [783, 186] width 33 height 44
click at [781, 17] on button "Close lightbox" at bounding box center [778, 13] width 22 height 19
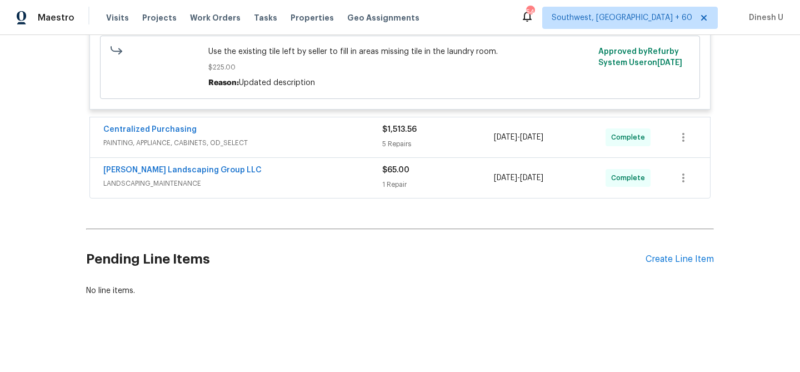
scroll to position [2665, 0]
click at [394, 145] on div "5 Repairs" at bounding box center [438, 143] width 112 height 11
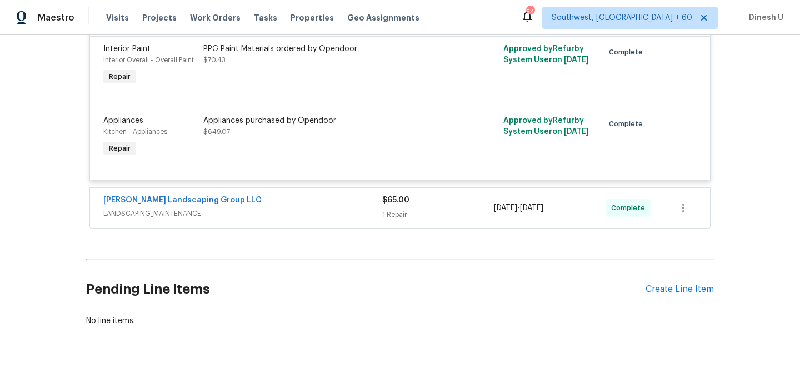
scroll to position [3016, 0]
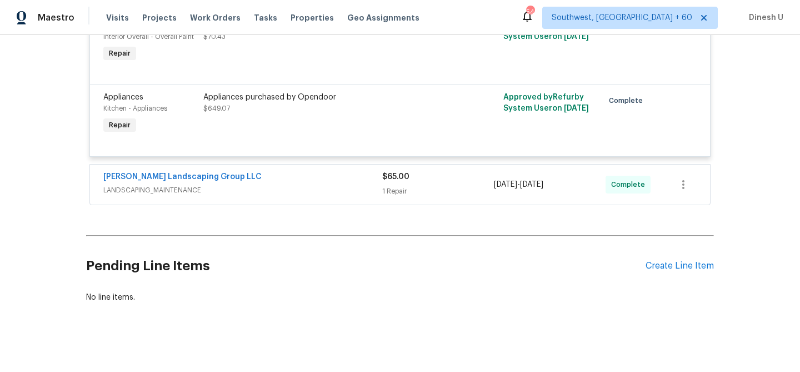
click at [412, 197] on div "1 Repair" at bounding box center [438, 191] width 112 height 11
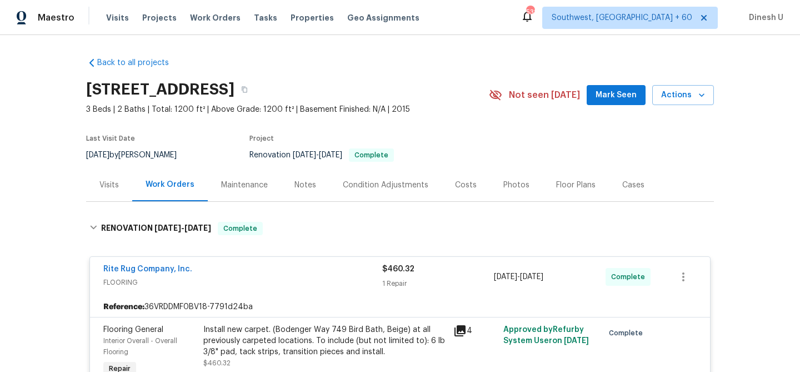
scroll to position [1980, 0]
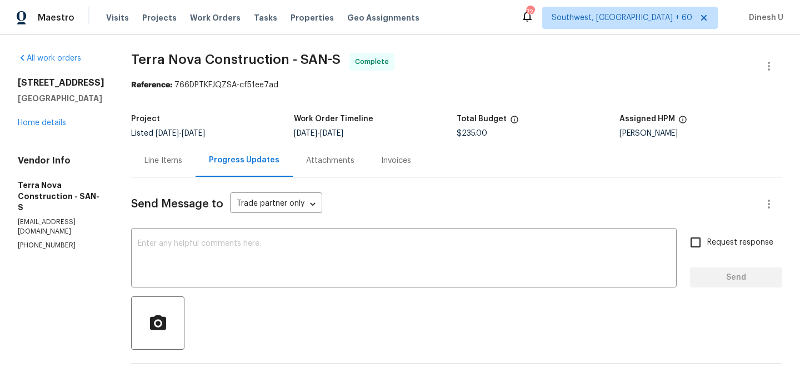
scroll to position [245, 0]
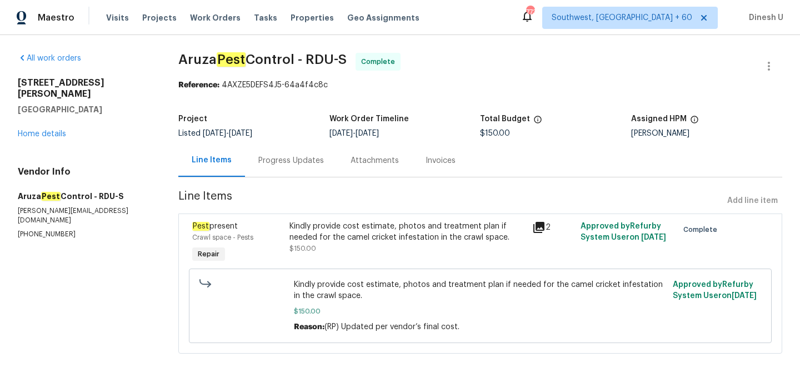
click at [281, 161] on div "Progress Updates" at bounding box center [291, 160] width 66 height 11
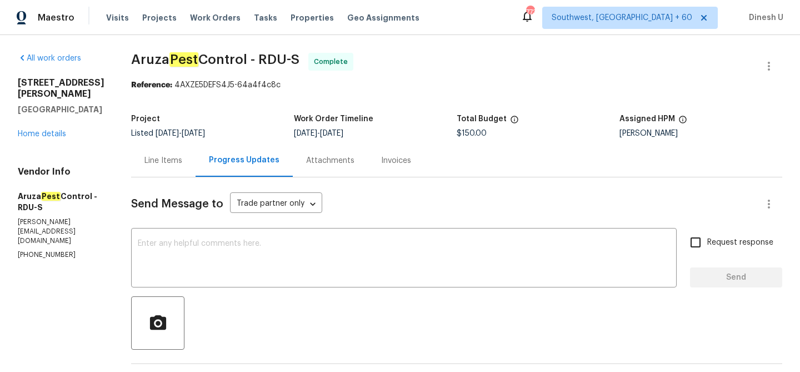
click at [154, 157] on div "Line Items" at bounding box center [163, 160] width 38 height 11
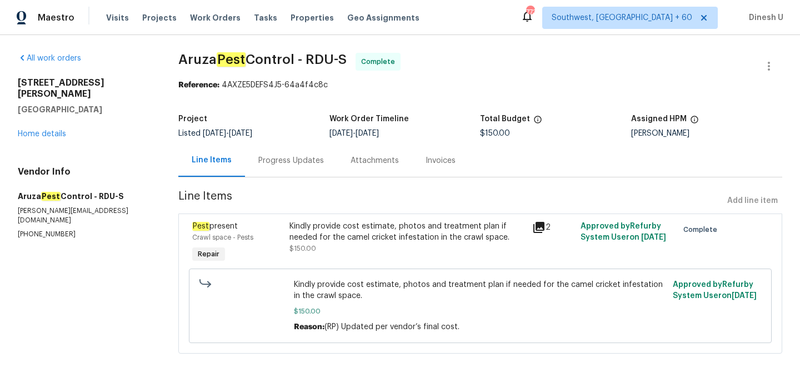
scroll to position [13, 0]
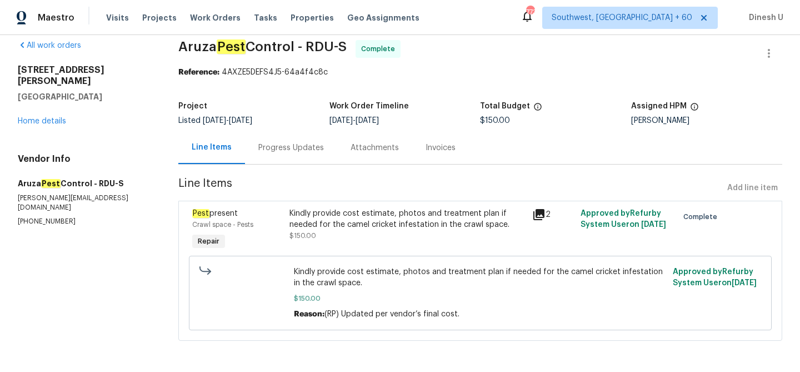
click at [293, 144] on div "Progress Updates" at bounding box center [291, 147] width 66 height 11
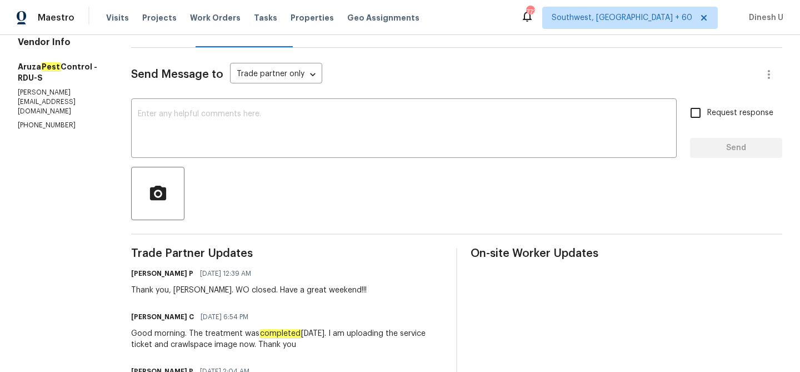
scroll to position [92, 0]
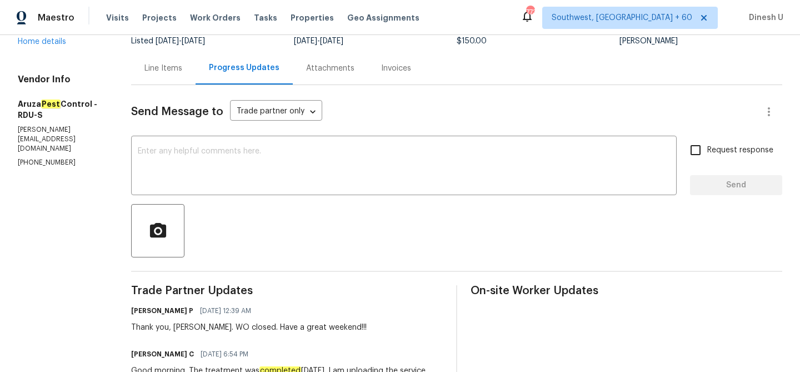
click at [164, 64] on div "Line Items" at bounding box center [163, 68] width 38 height 11
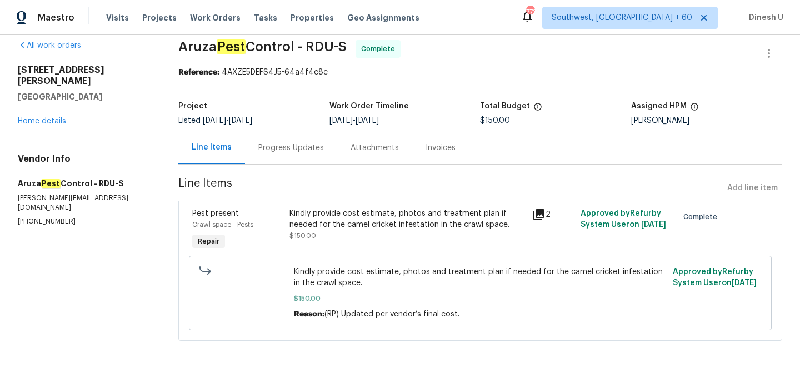
scroll to position [13, 0]
drag, startPoint x: 565, startPoint y: 271, endPoint x: 652, endPoint y: 273, distance: 87.3
click at [652, 273] on span "Kindly provide cost estimate, photos and treatment plan if needed for the camel…" at bounding box center [480, 277] width 372 height 22
copy span "camel cricket infestation"
click at [556, 280] on span "Kindly provide cost estimate, photos and treatment plan if needed for the camel…" at bounding box center [480, 277] width 372 height 22
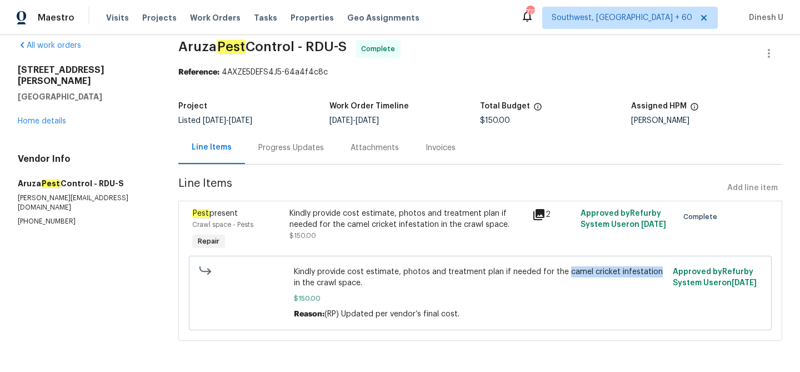
drag, startPoint x: 563, startPoint y: 272, endPoint x: 652, endPoint y: 275, distance: 88.4
click at [652, 275] on span "Kindly provide cost estimate, photos and treatment plan if needed for the camel…" at bounding box center [480, 277] width 372 height 22
copy span "camel cricket infestation"
click at [30, 178] on h5 "Aruza Pest Control - RDU-S" at bounding box center [85, 183] width 134 height 11
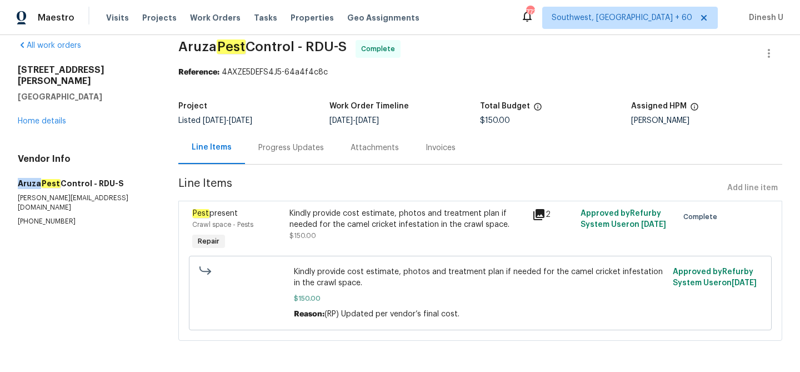
click at [30, 178] on h5 "Aruza Pest Control - RDU-S" at bounding box center [85, 183] width 134 height 11
copy h5 "Aruza Pest Control - RDU-S"
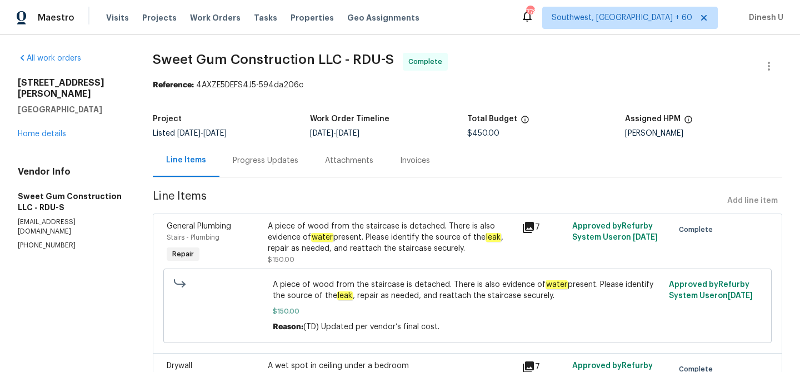
click at [251, 165] on div "Progress Updates" at bounding box center [266, 160] width 66 height 11
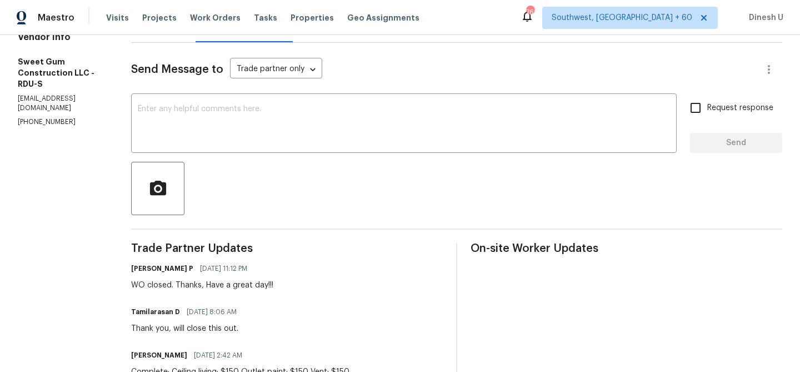
scroll to position [124, 0]
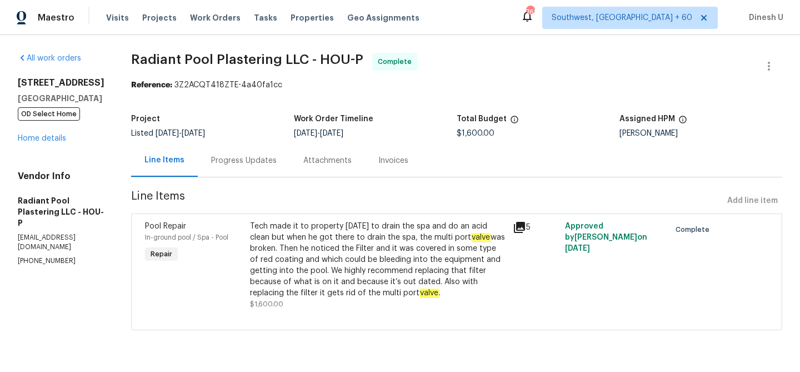
click at [237, 162] on div "Progress Updates" at bounding box center [244, 160] width 66 height 11
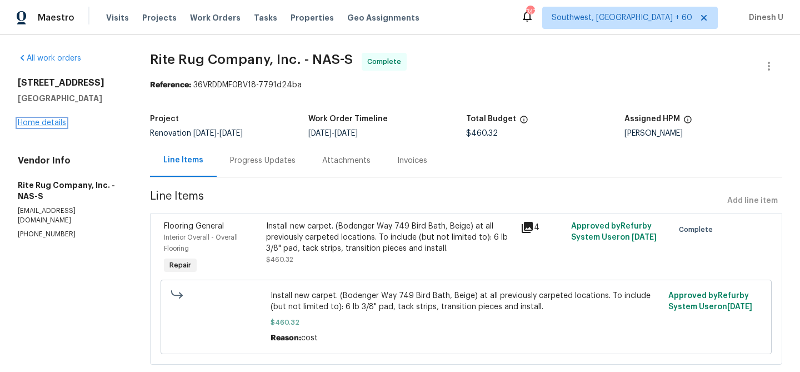
click at [48, 122] on link "Home details" at bounding box center [42, 123] width 48 height 8
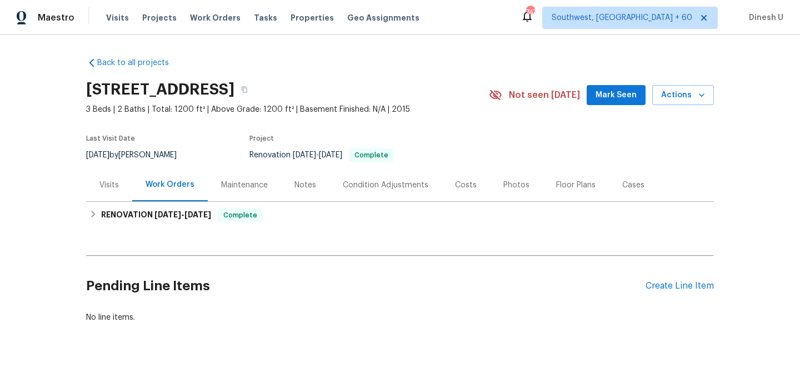
click at [101, 165] on div "Last Visit Date [DATE] by [PERSON_NAME] Project Renovation [DATE] - [DATE] Comp…" at bounding box center [274, 148] width 377 height 40
click at [108, 183] on div "Visits" at bounding box center [108, 184] width 19 height 11
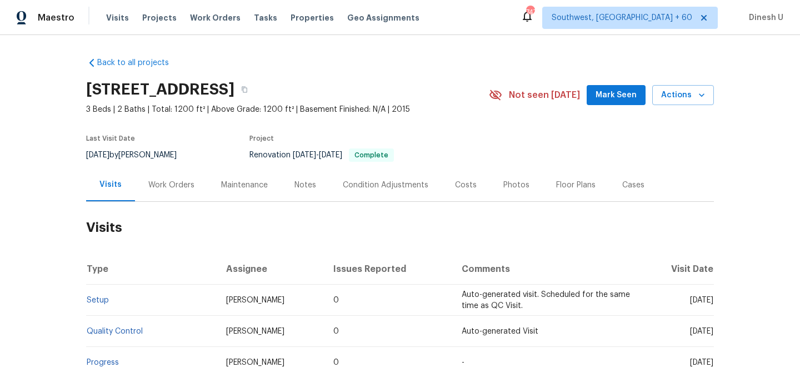
scroll to position [144, 0]
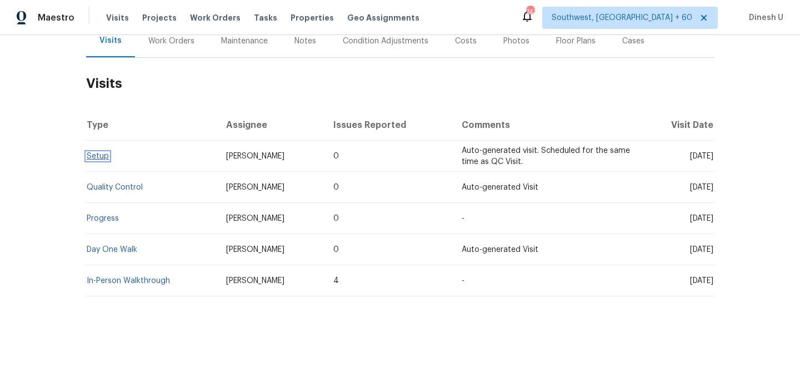
click at [100, 156] on link "Setup" at bounding box center [98, 156] width 22 height 8
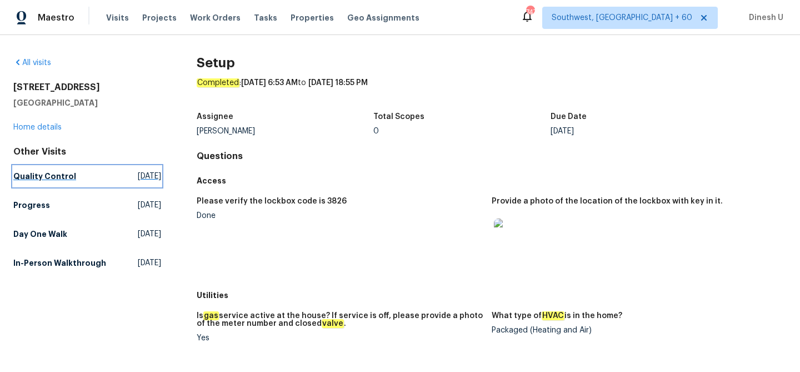
click at [138, 171] on span "[DATE]" at bounding box center [149, 176] width 23 height 11
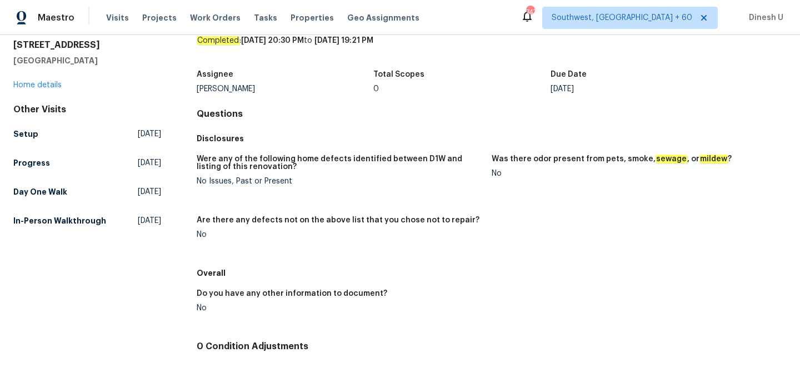
scroll to position [129, 0]
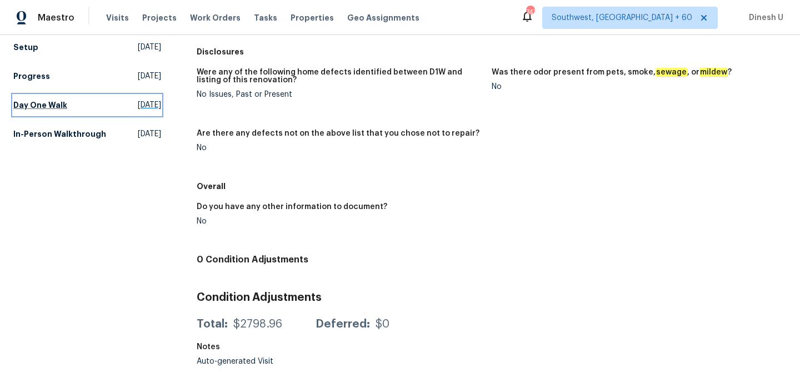
click at [138, 101] on span "[DATE]" at bounding box center [149, 104] width 23 height 11
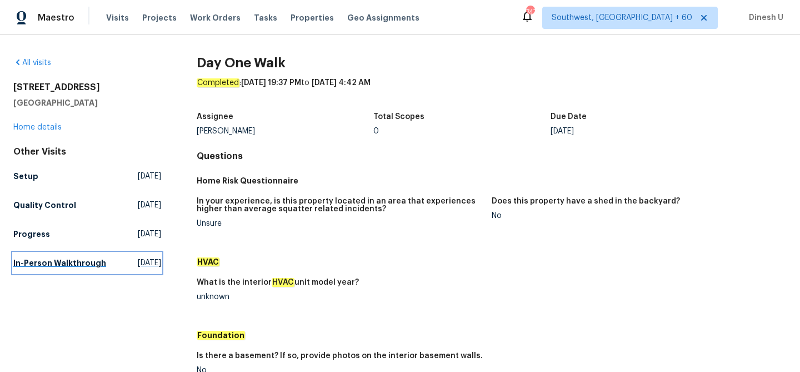
click at [138, 266] on span "[DATE]" at bounding box center [149, 262] width 23 height 11
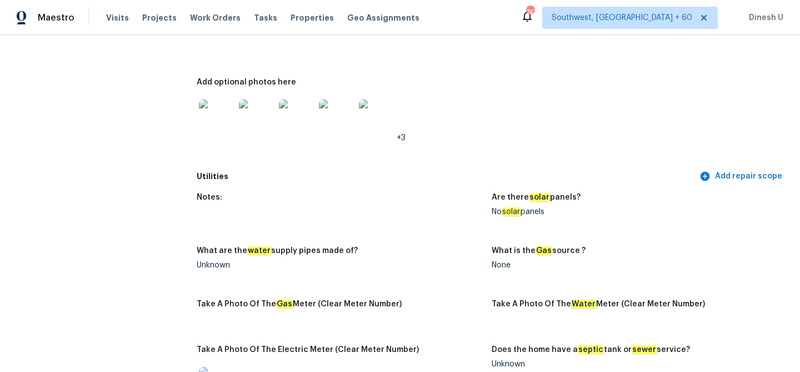
scroll to position [454, 0]
